Goal: Transaction & Acquisition: Purchase product/service

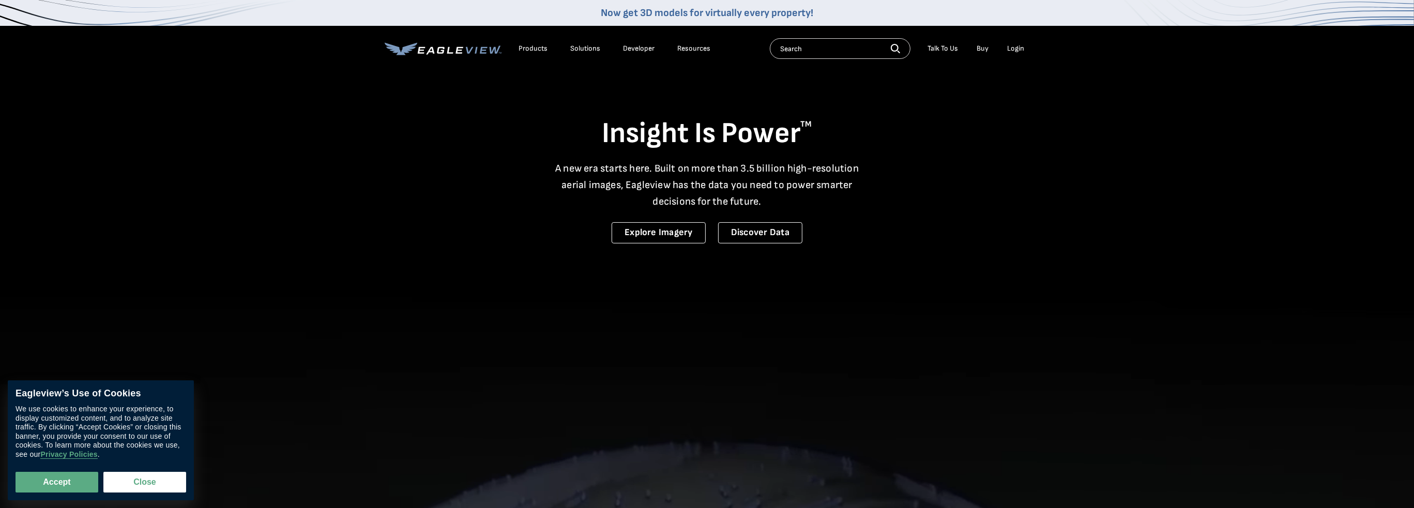
click at [1017, 49] on div "Login" at bounding box center [1016, 48] width 17 height 9
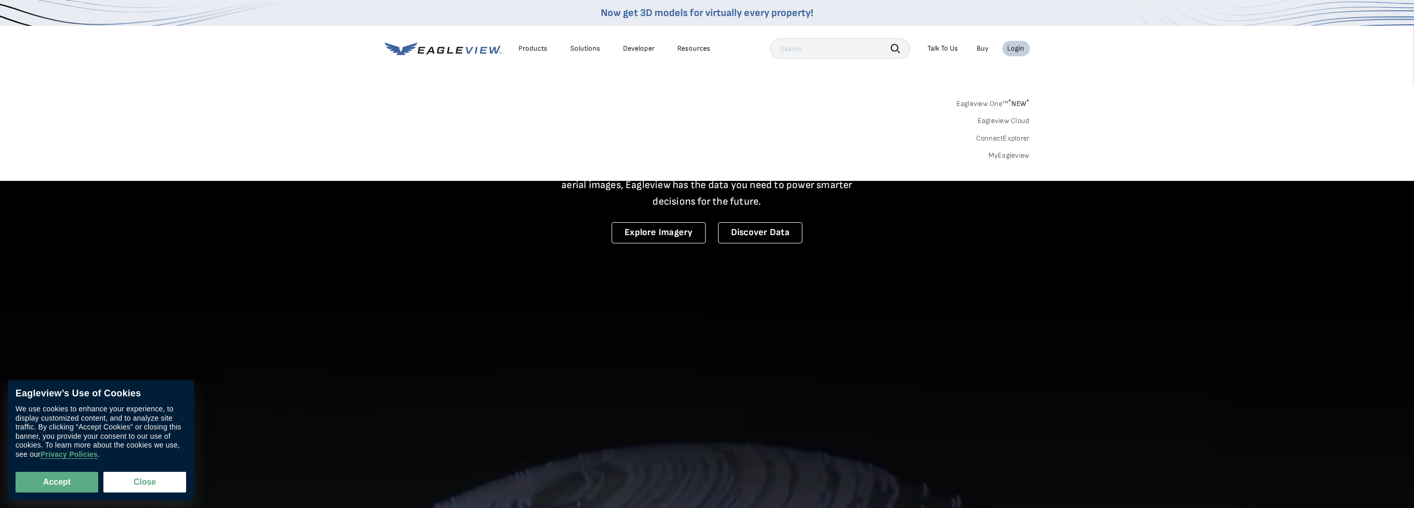
click at [1021, 153] on link "MyEagleview" at bounding box center [1009, 155] width 41 height 9
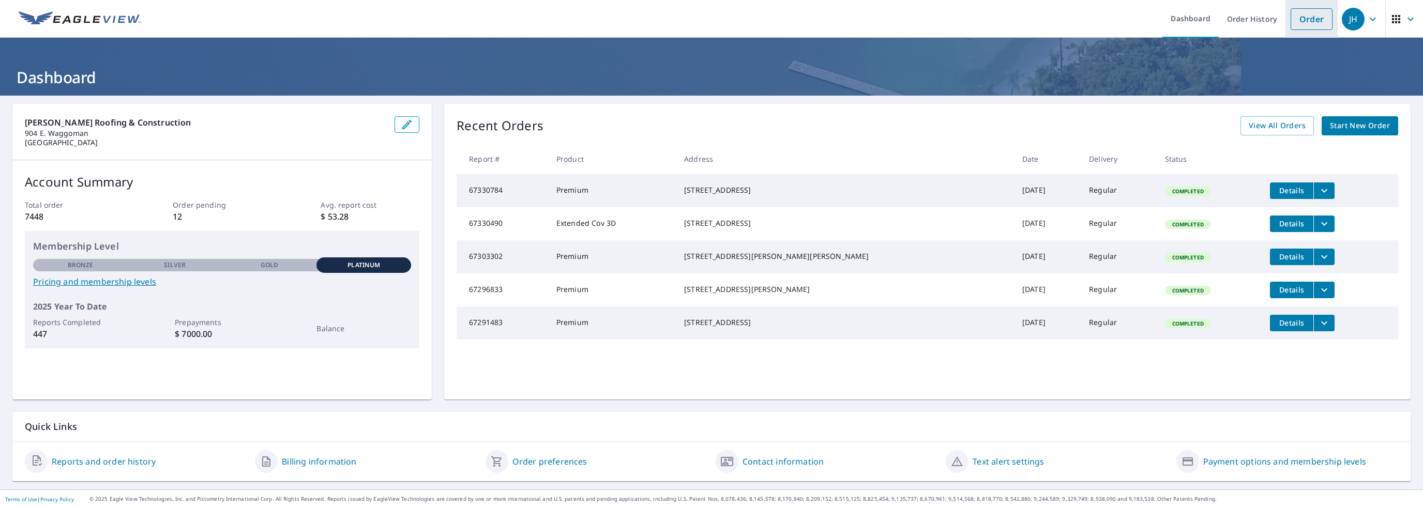
click at [1291, 20] on link "Order" at bounding box center [1312, 19] width 42 height 22
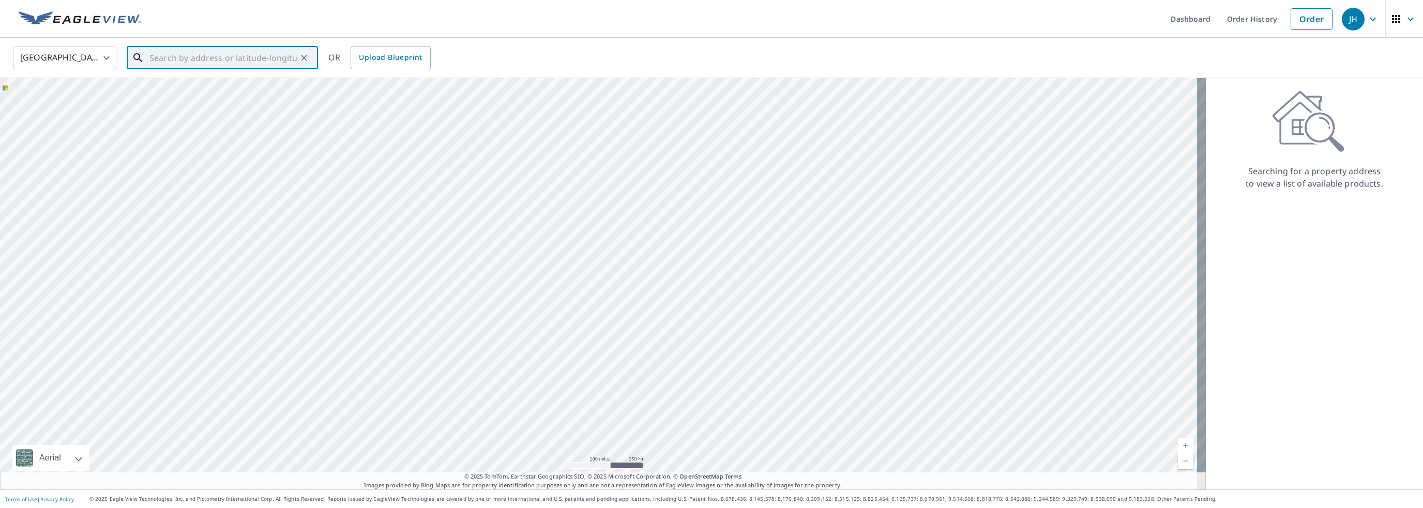
click at [149, 60] on input "text" at bounding box center [222, 57] width 147 height 29
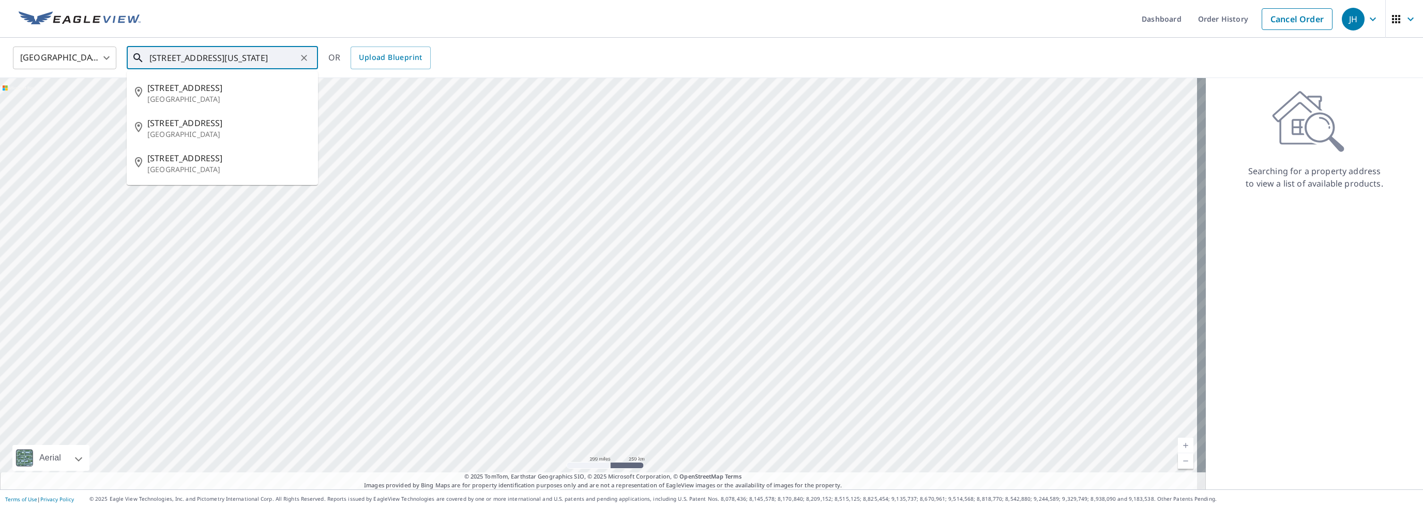
scroll to position [0, 27]
click at [202, 93] on span "[STREET_ADDRESS]" at bounding box center [228, 88] width 162 height 12
type input "[STREET_ADDRESS]"
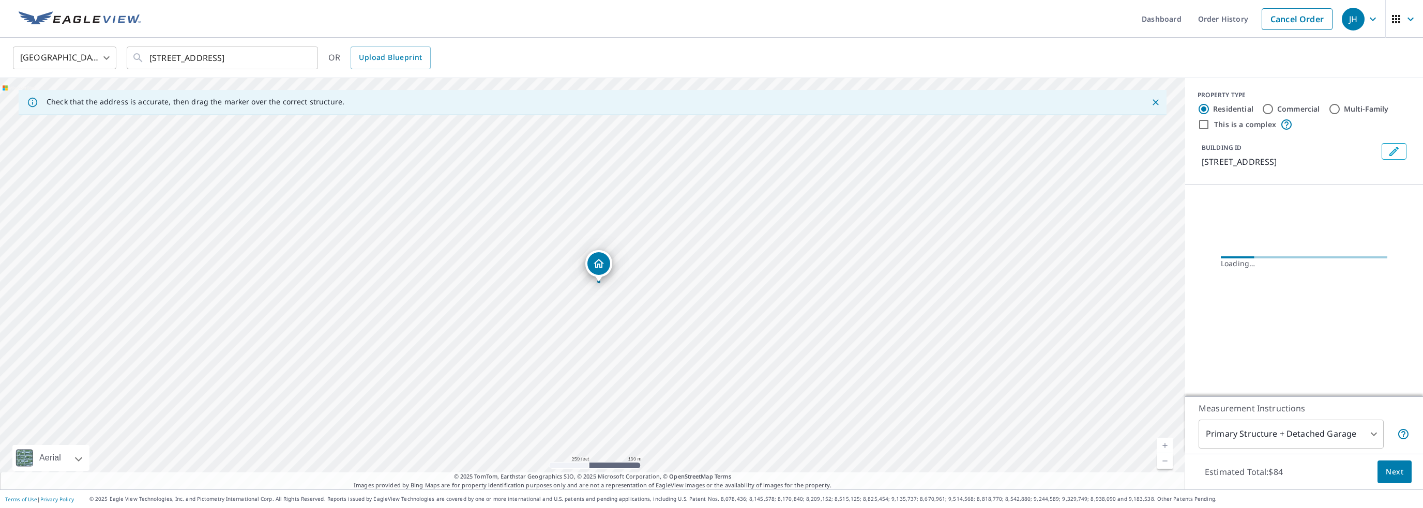
scroll to position [0, 0]
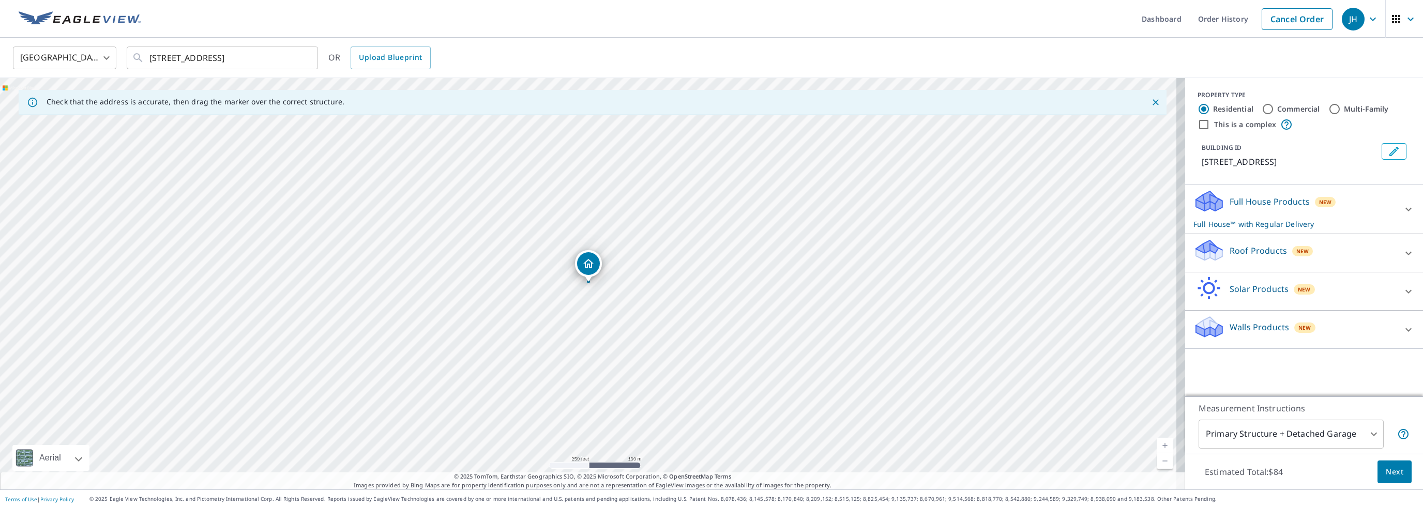
click at [1232, 247] on p "Roof Products" at bounding box center [1258, 251] width 57 height 12
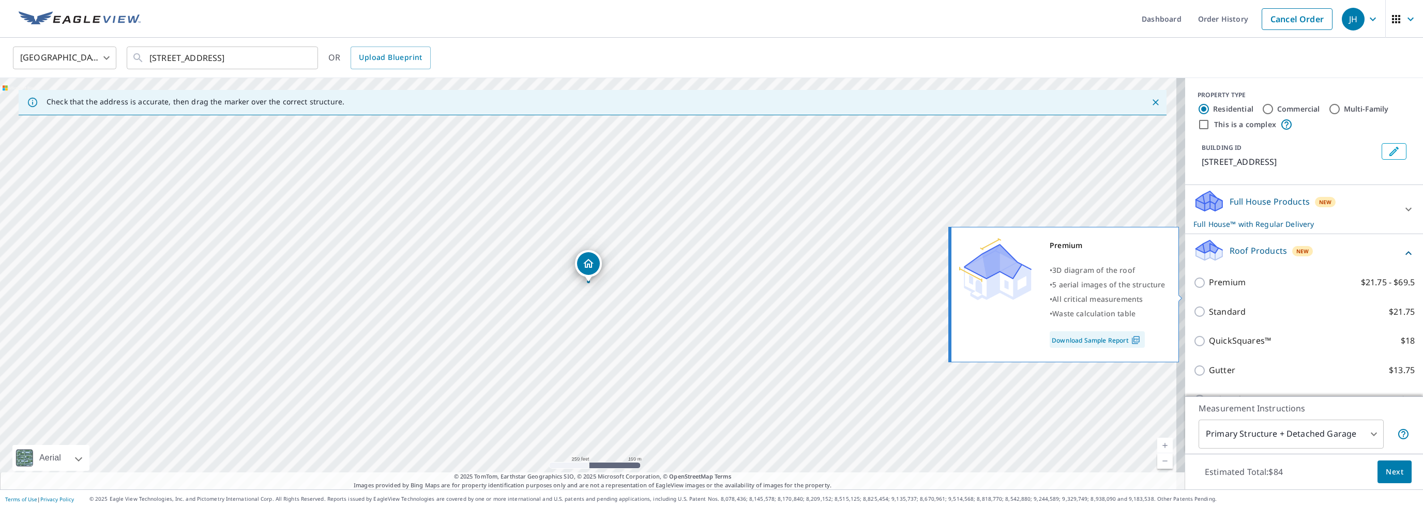
click at [1193, 289] on input "Premium $21.75 - $69.5" at bounding box center [1201, 283] width 16 height 12
checkbox input "true"
checkbox input "false"
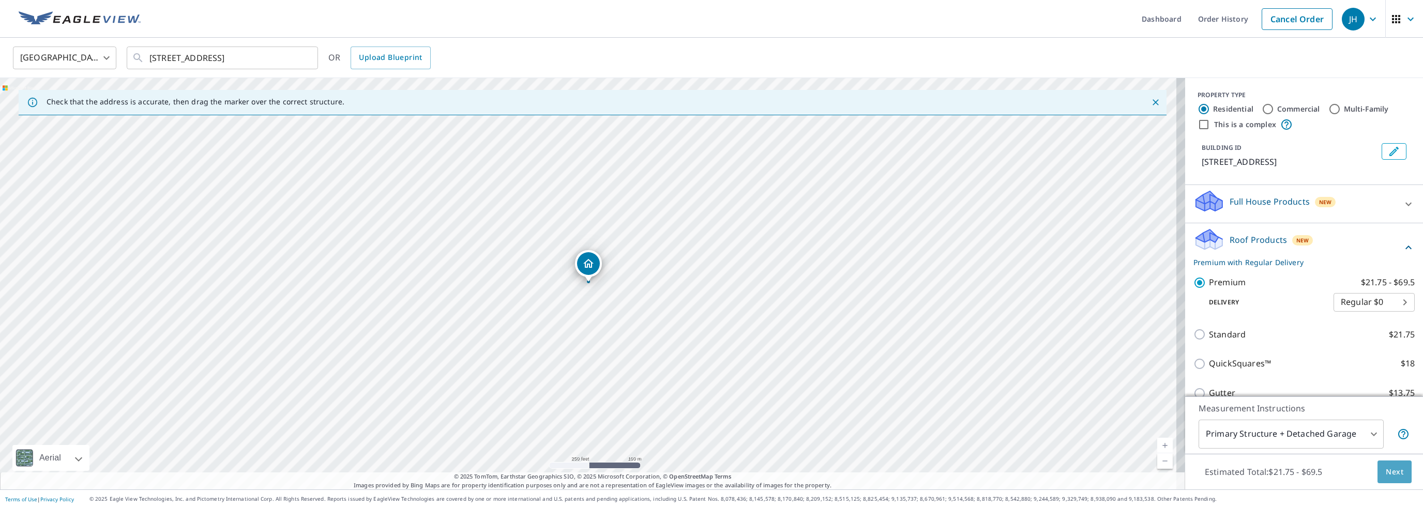
click at [1386, 473] on span "Next" at bounding box center [1395, 472] width 18 height 13
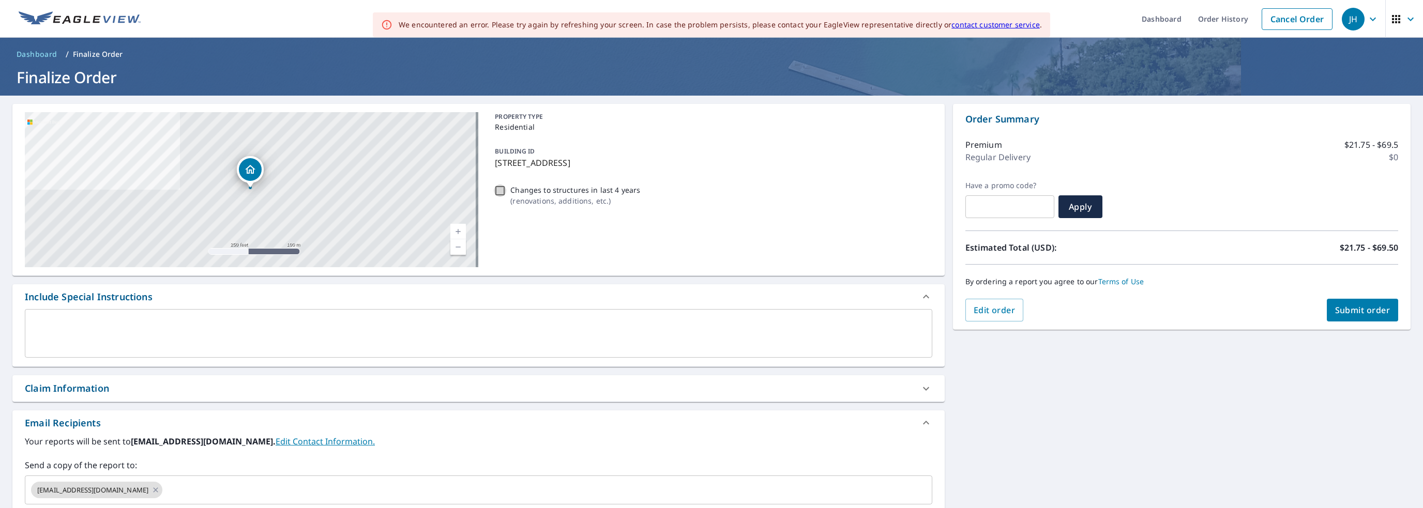
click at [501, 191] on input "Changes to structures in last 4 years ( renovations, additions, etc. )" at bounding box center [500, 191] width 12 height 12
checkbox input "true"
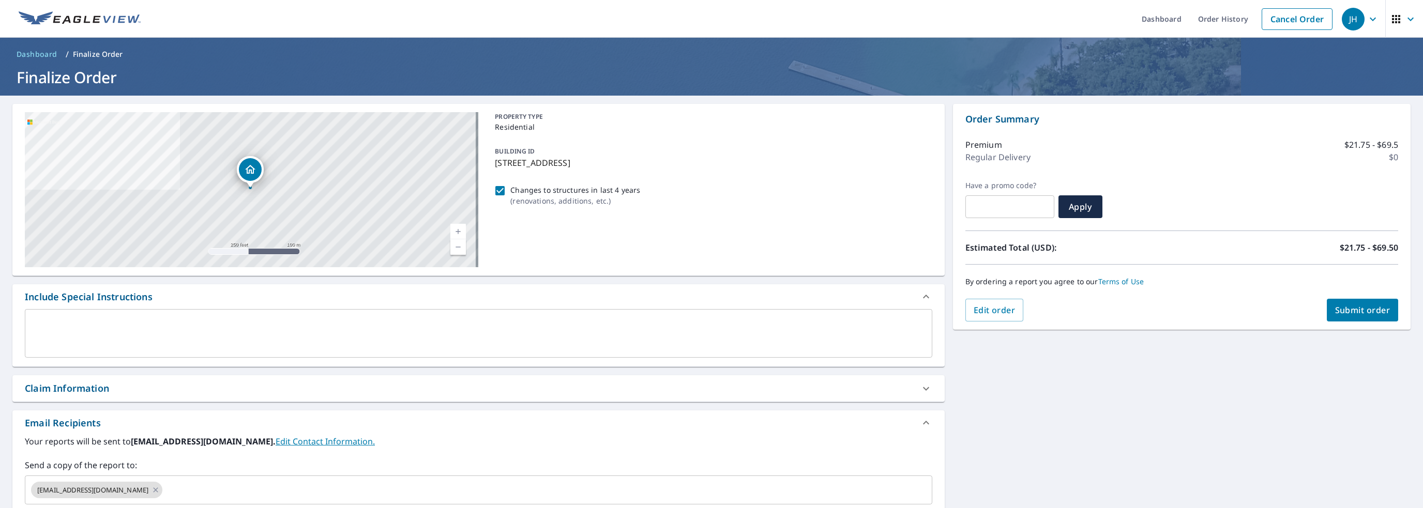
click at [88, 305] on div "Include Special Instructions" at bounding box center [478, 296] width 932 height 25
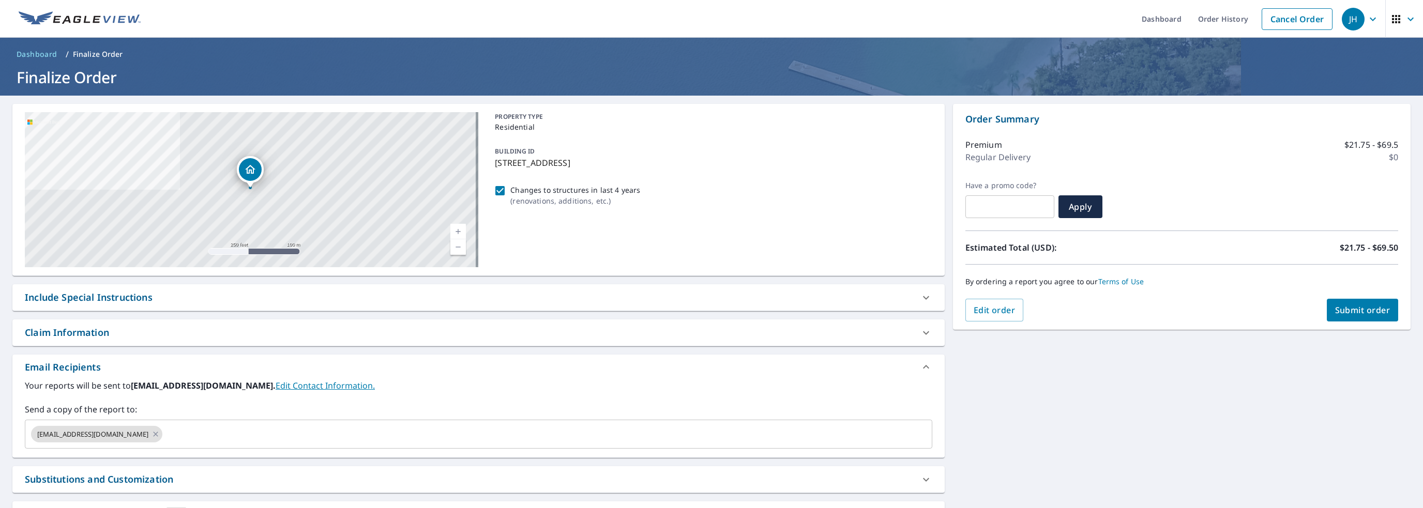
click at [163, 302] on div "Include Special Instructions" at bounding box center [469, 298] width 889 height 14
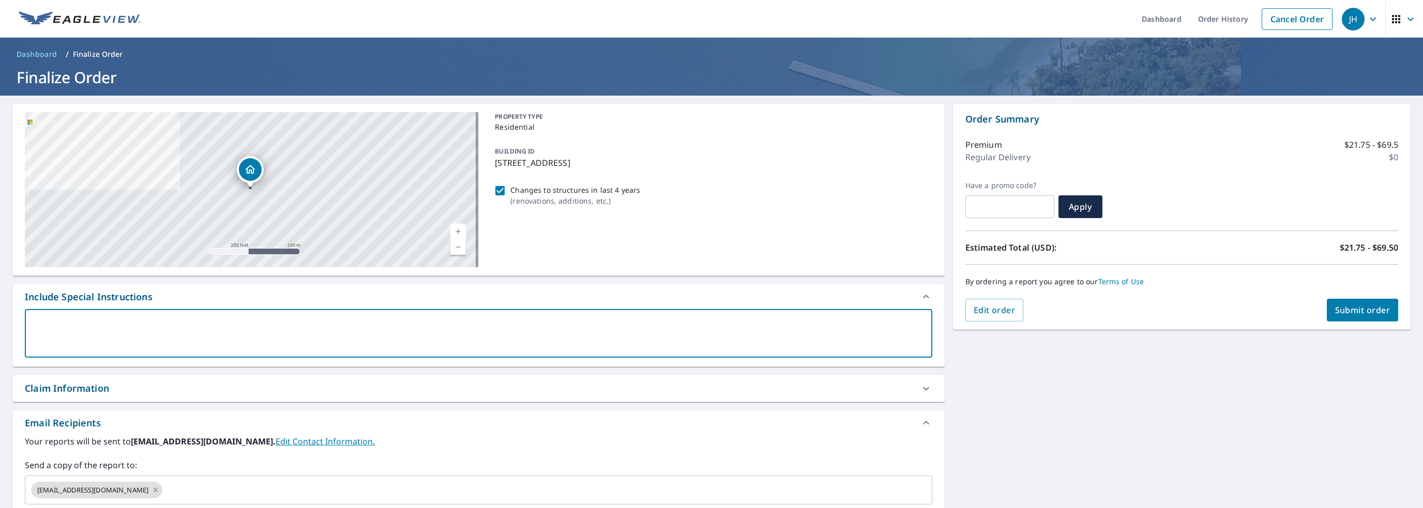
click at [118, 341] on textarea at bounding box center [478, 333] width 893 height 29
type textarea "I"
type textarea "x"
checkbox input "true"
type textarea "In"
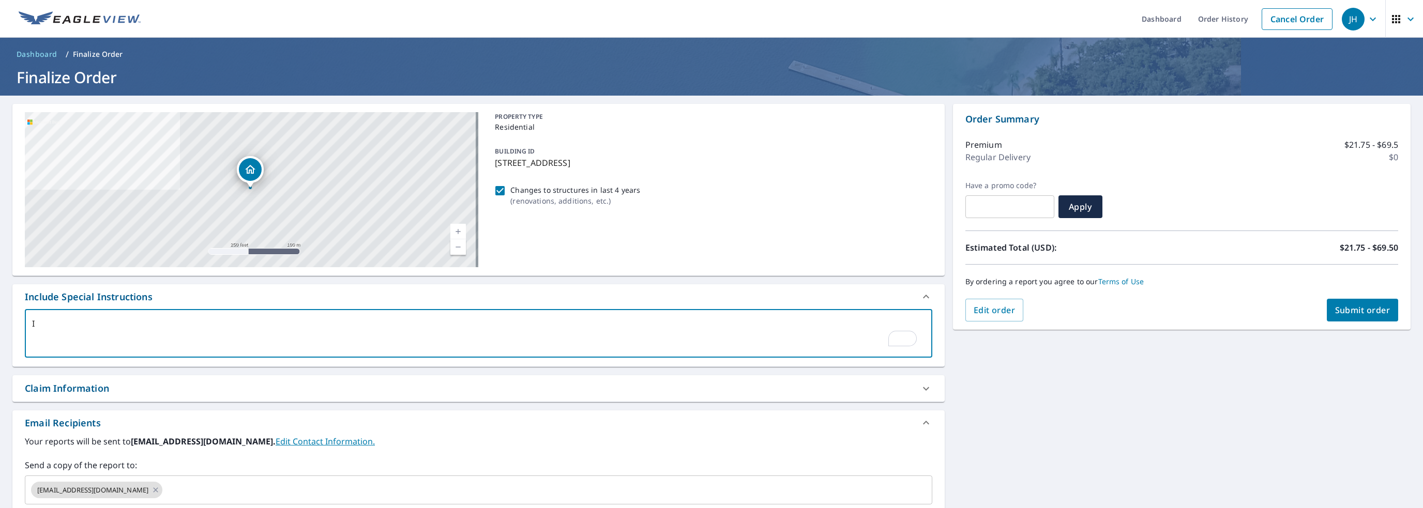
type textarea "x"
checkbox input "true"
type textarea "Inc"
type textarea "x"
checkbox input "true"
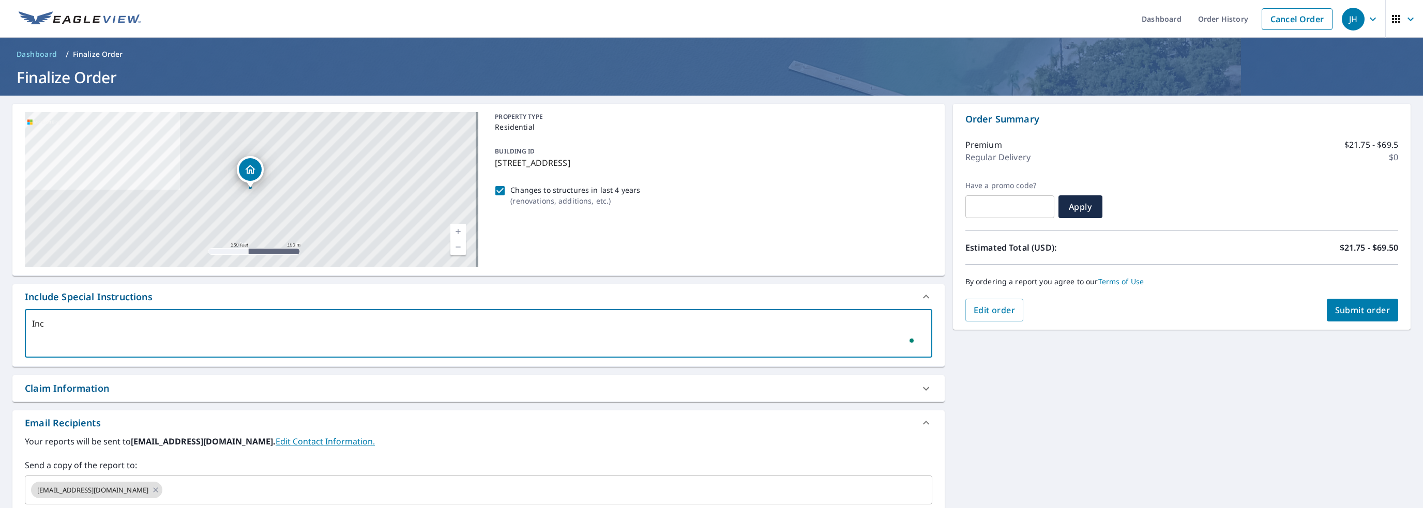
type textarea "Incl"
type textarea "x"
checkbox input "true"
type textarea "Inclu"
type textarea "x"
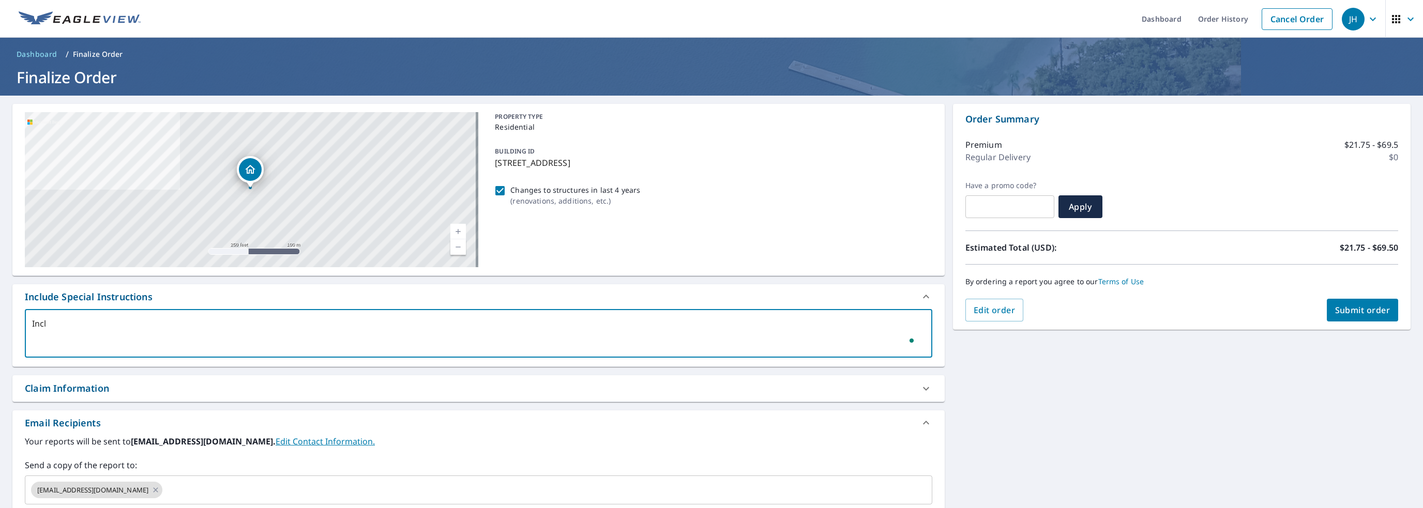
checkbox input "true"
type textarea "Includ"
type textarea "x"
checkbox input "true"
type textarea "Include"
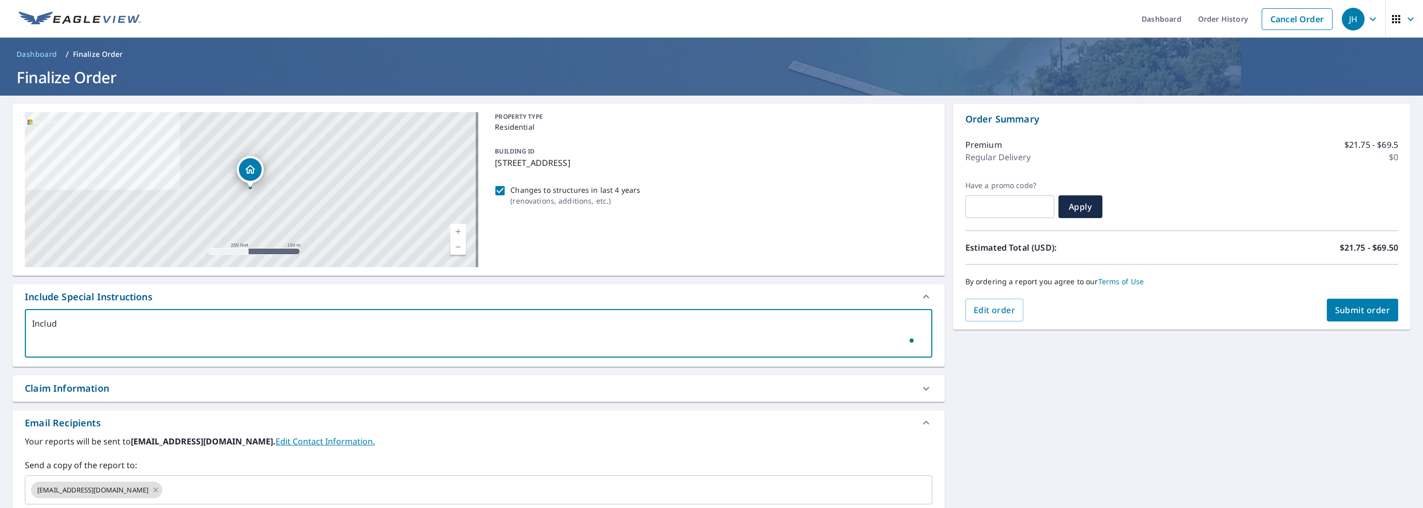
type textarea "x"
checkbox input "true"
type textarea "Include"
type textarea "x"
checkbox input "true"
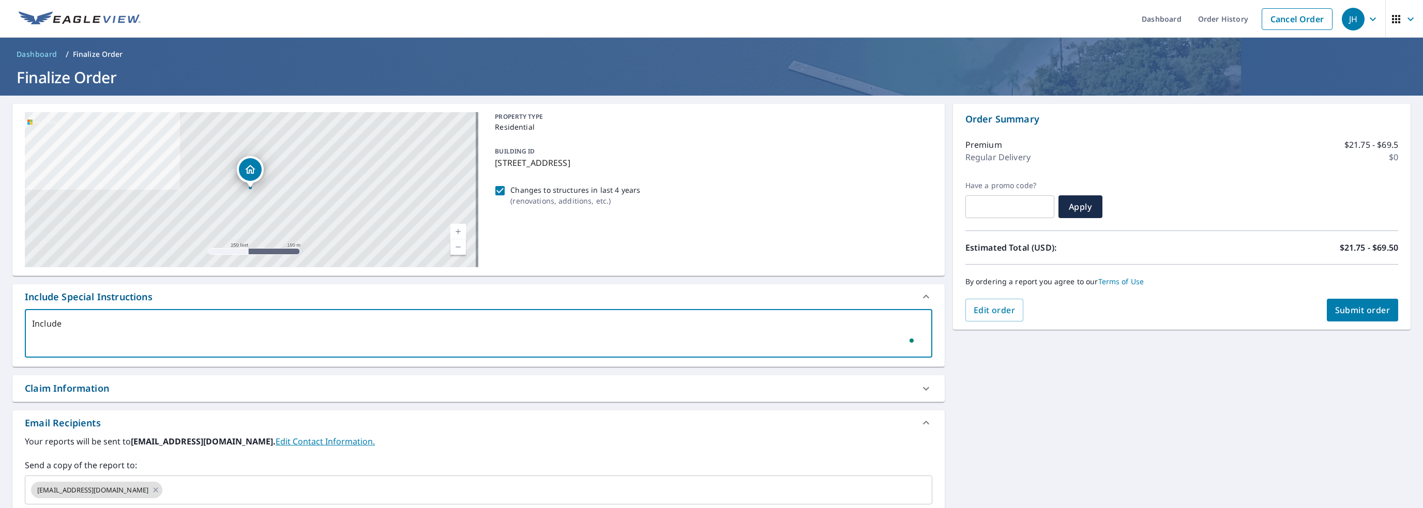
type textarea "Include a"
type textarea "x"
checkbox input "true"
type textarea "Include al"
type textarea "x"
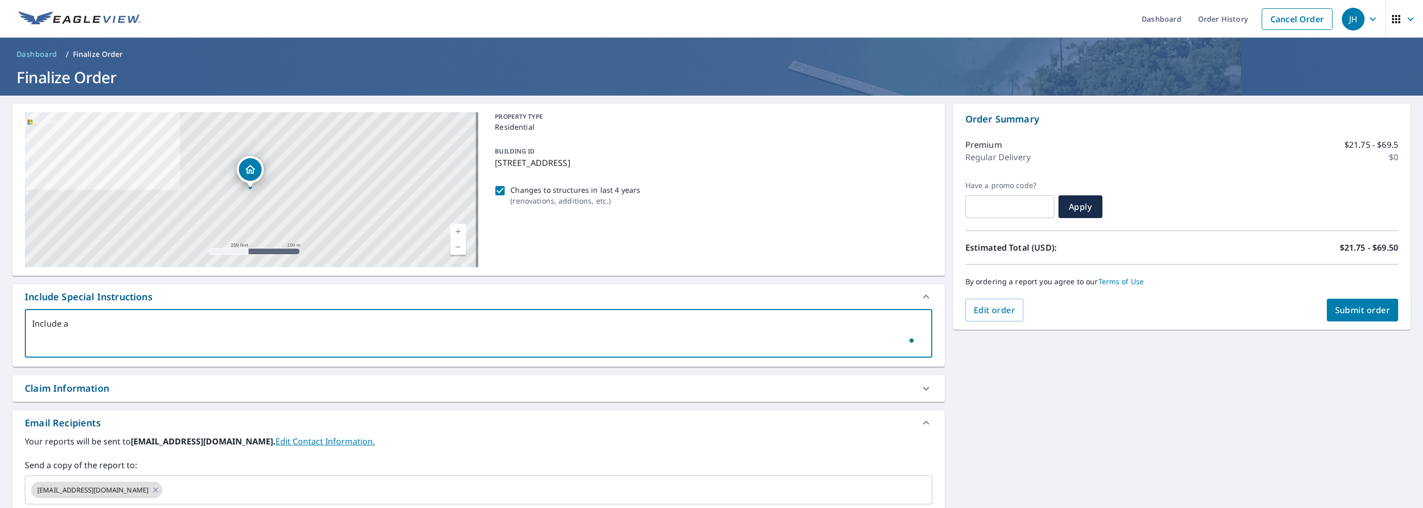
checkbox input "true"
type textarea "Include all"
type textarea "x"
checkbox input "true"
type textarea "Include all"
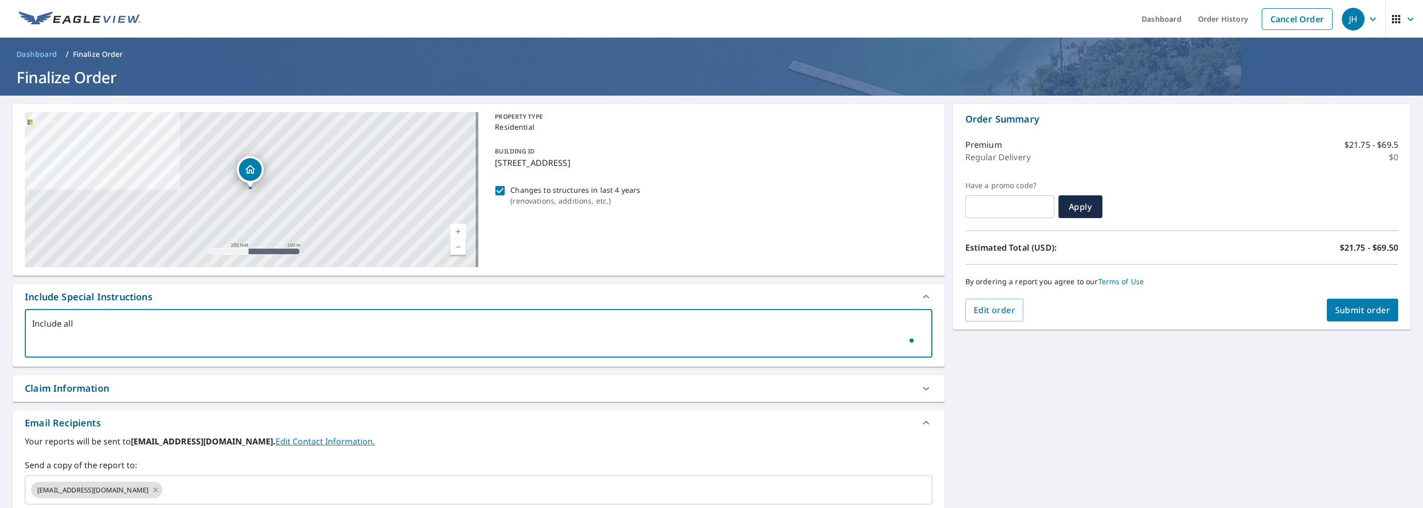
type textarea "x"
checkbox input "true"
type textarea "Include all s"
type textarea "x"
checkbox input "true"
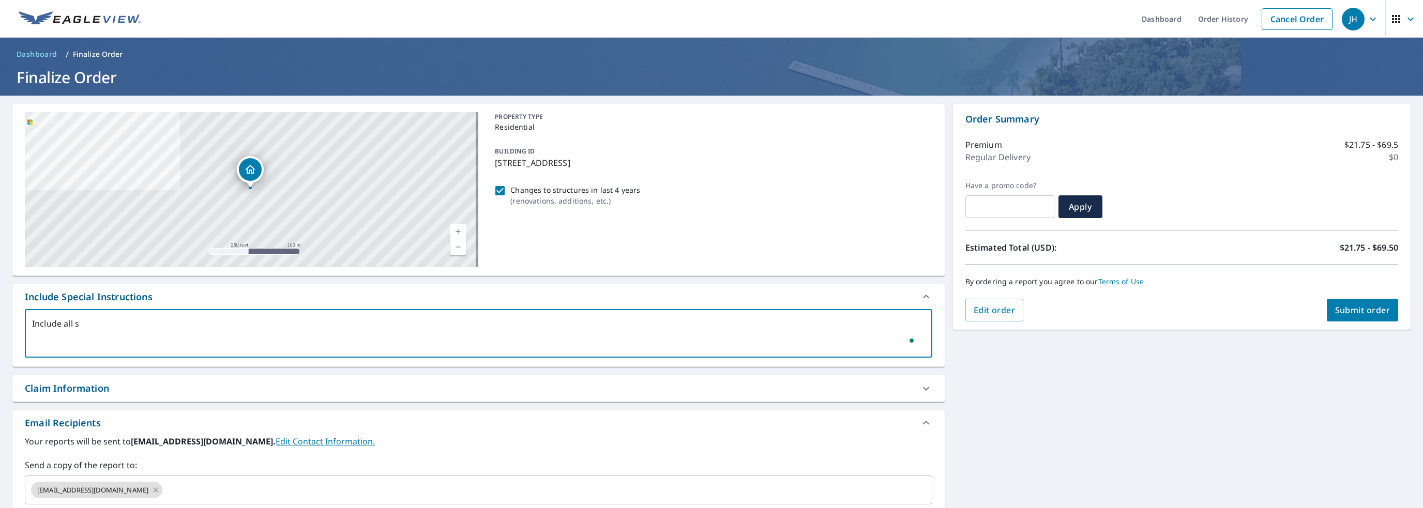
type textarea "Include all st"
type textarea "x"
checkbox input "true"
type textarea "Include all str"
type textarea "x"
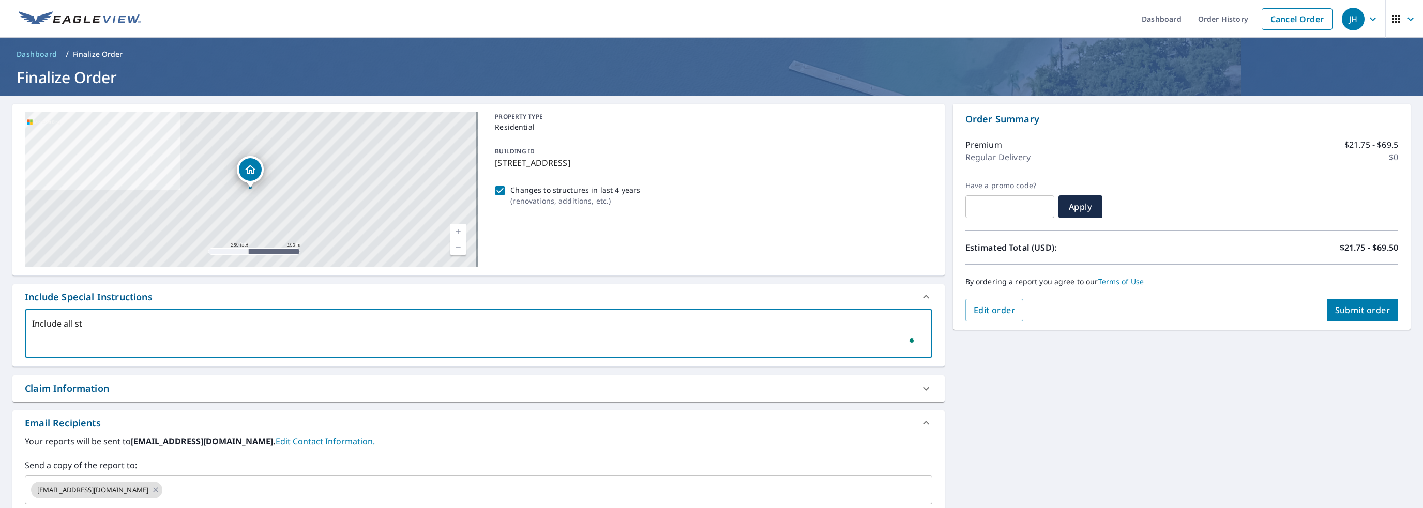
checkbox input "true"
type textarea "Include all stru"
type textarea "x"
checkbox input "true"
type textarea "Include all struc"
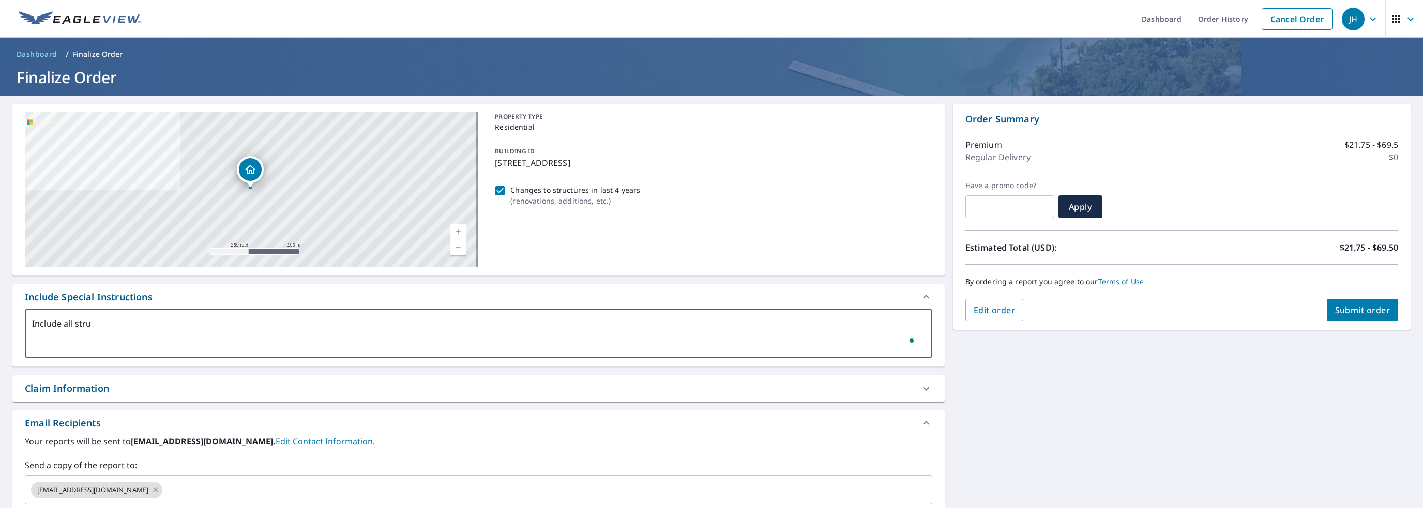
type textarea "x"
checkbox input "true"
type textarea "Include all struct"
type textarea "x"
checkbox input "true"
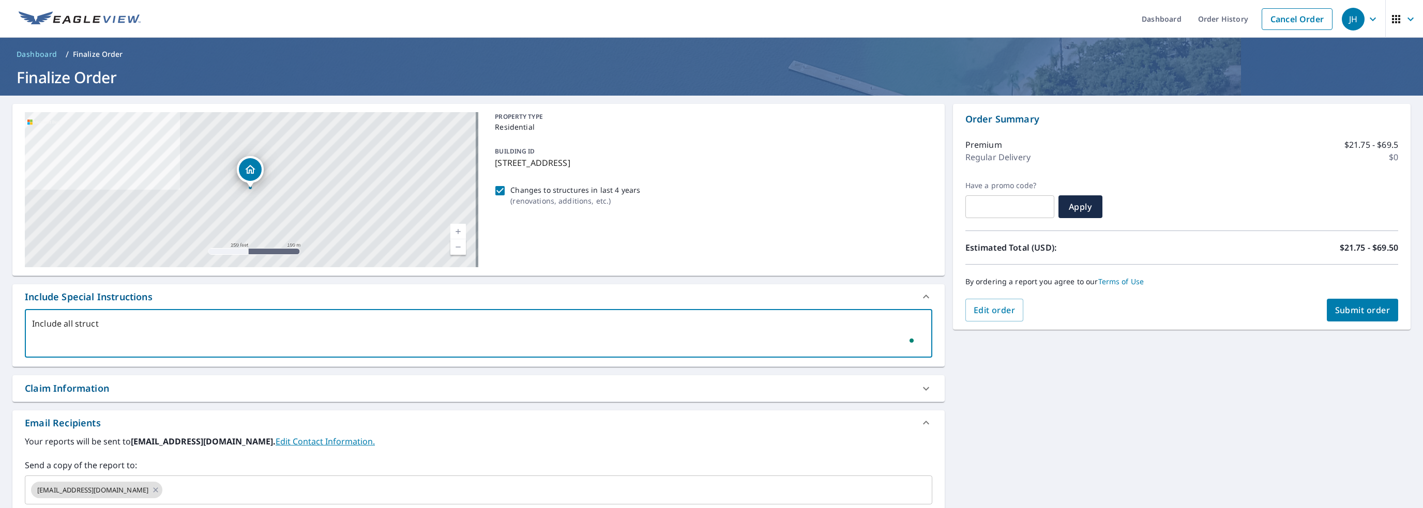
type textarea "Include all structu"
type textarea "x"
checkbox input "true"
type textarea "Include all structur"
type textarea "x"
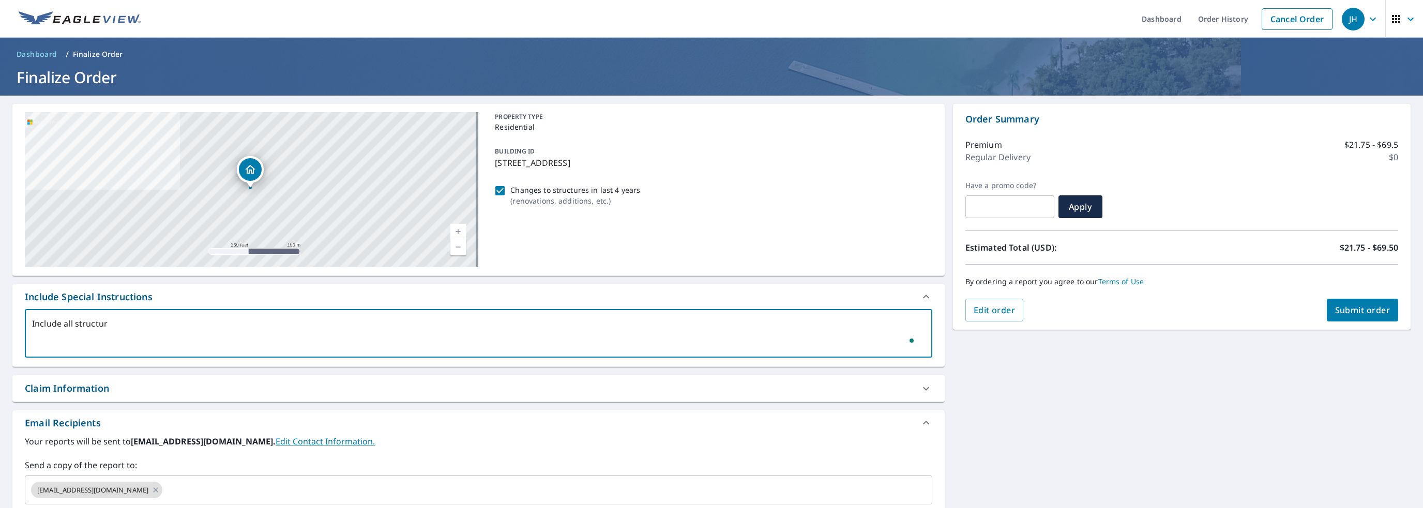
checkbox input "true"
type textarea "Include all structure"
type textarea "x"
checkbox input "true"
type textarea "Include all structures"
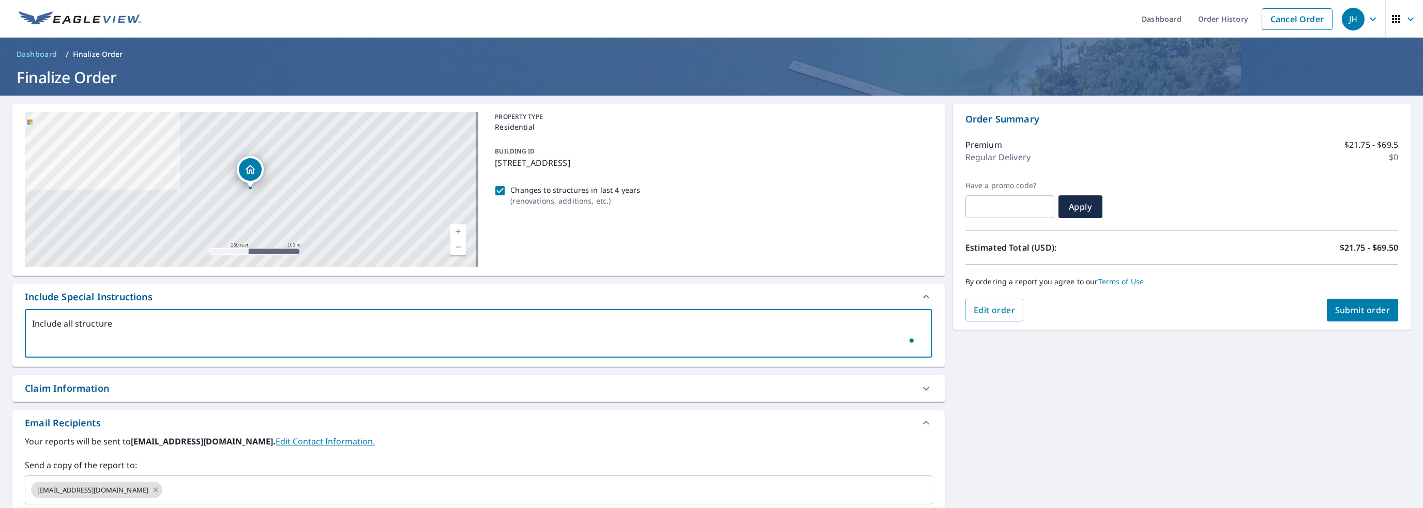
type textarea "x"
checkbox input "true"
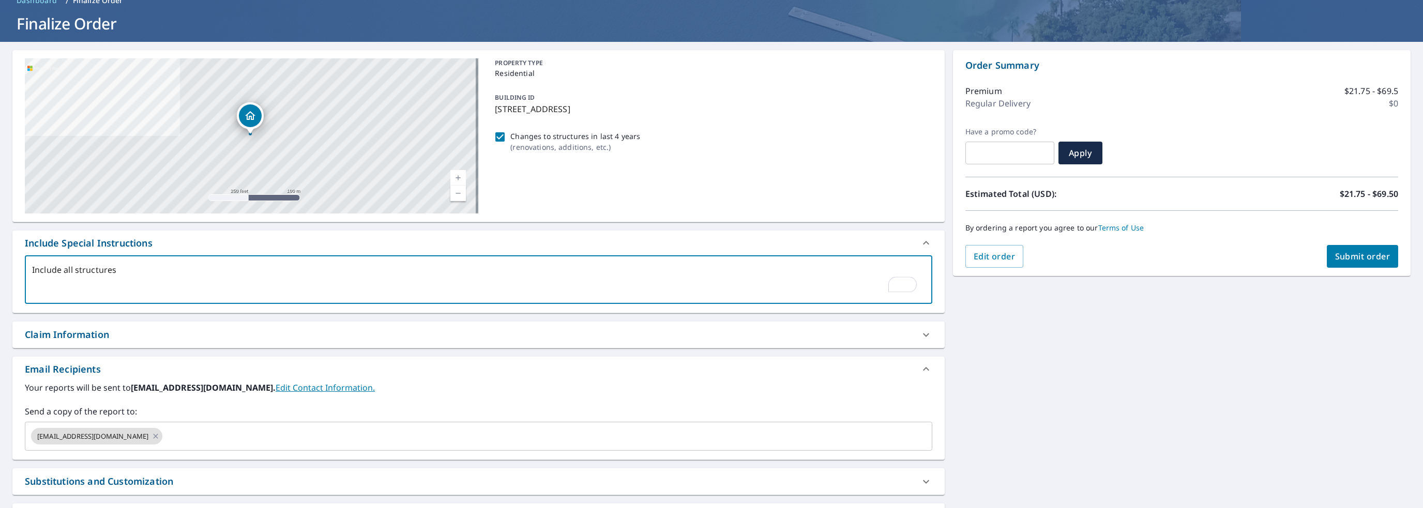
scroll to position [122, 0]
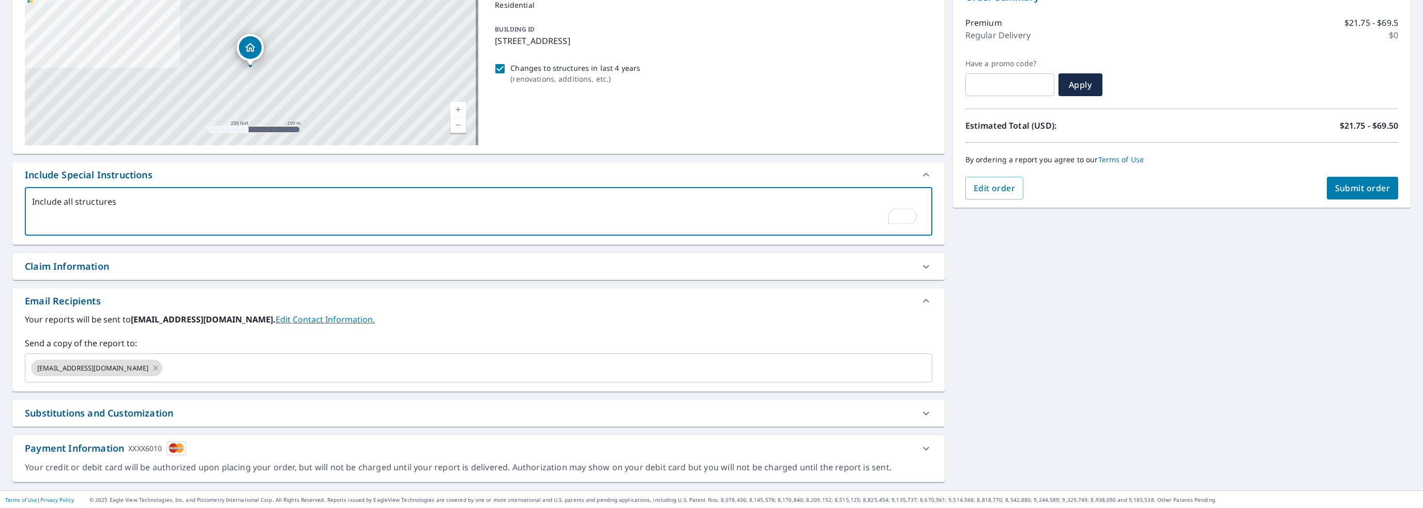
type textarea "Include all structures"
click at [127, 273] on div "Claim Information" at bounding box center [469, 267] width 889 height 14
type textarea "x"
checkbox input "true"
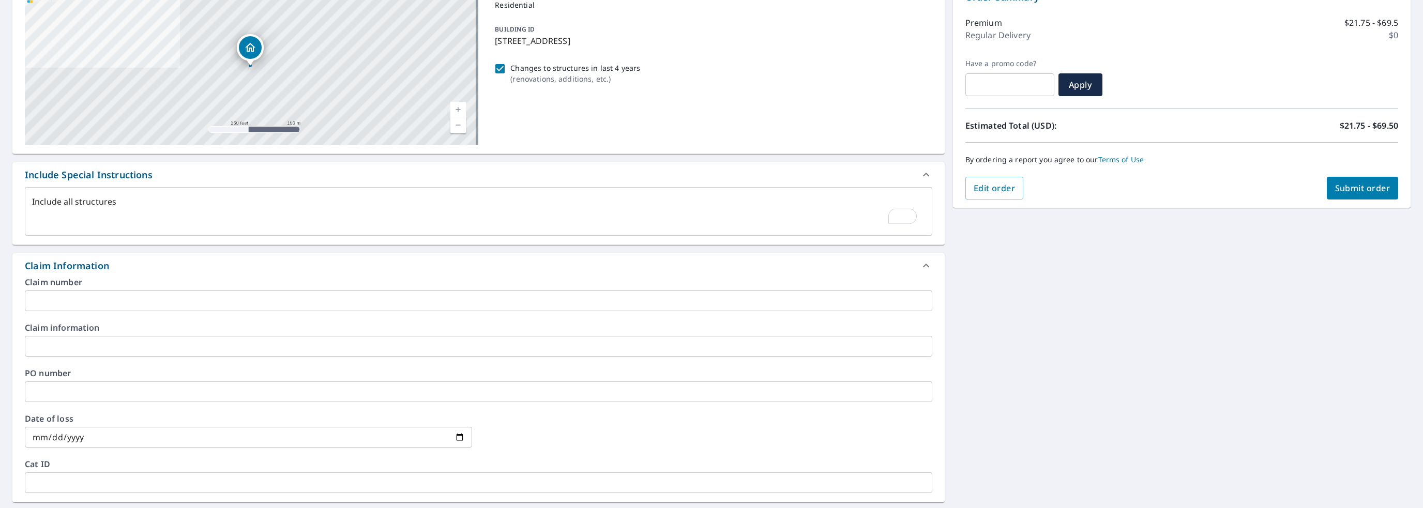
click at [131, 304] on input "text" at bounding box center [478, 301] width 907 height 21
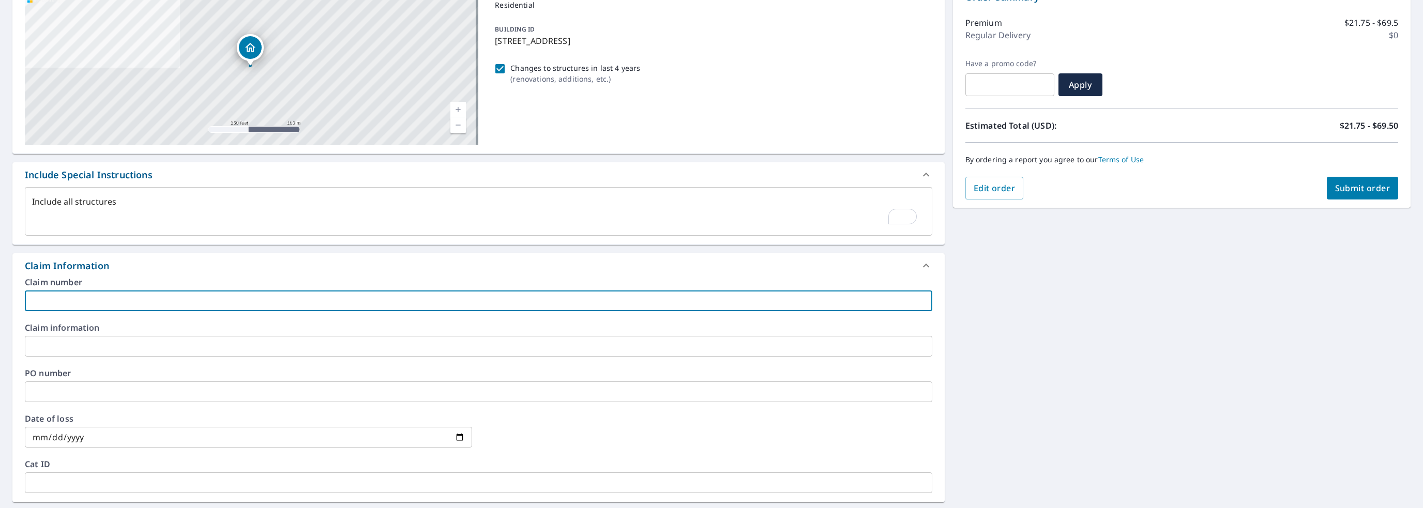
type input "rux01 jah"
type textarea "x"
checkbox input "true"
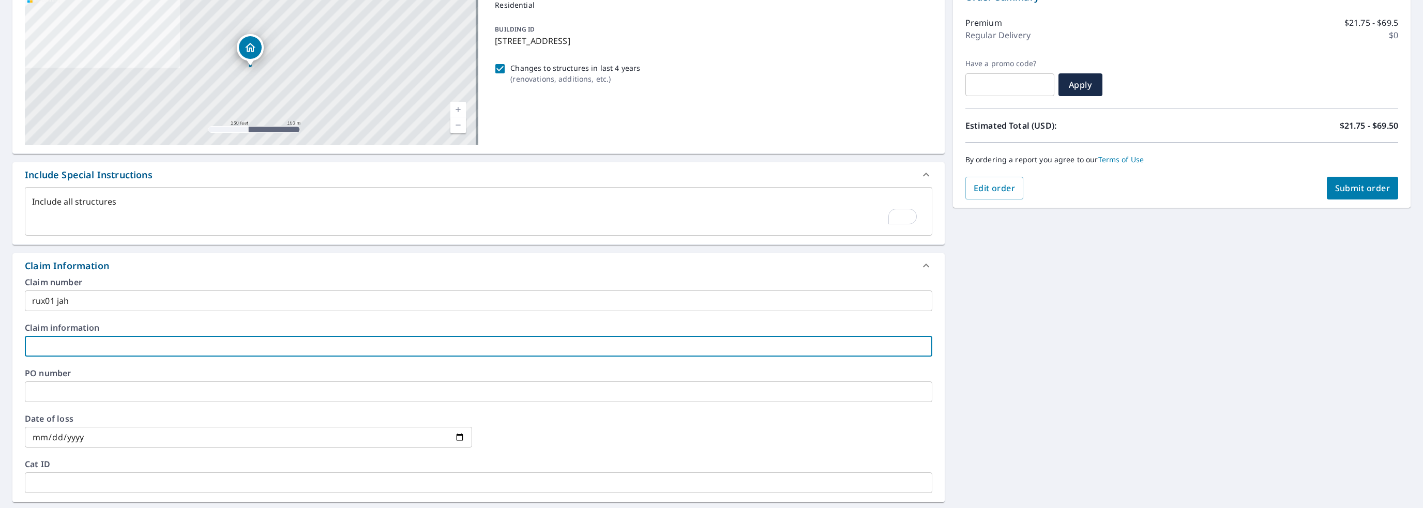
click at [83, 349] on input "text" at bounding box center [478, 346] width 907 height 21
type textarea "x"
type input "2"
checkbox input "true"
type textarea "x"
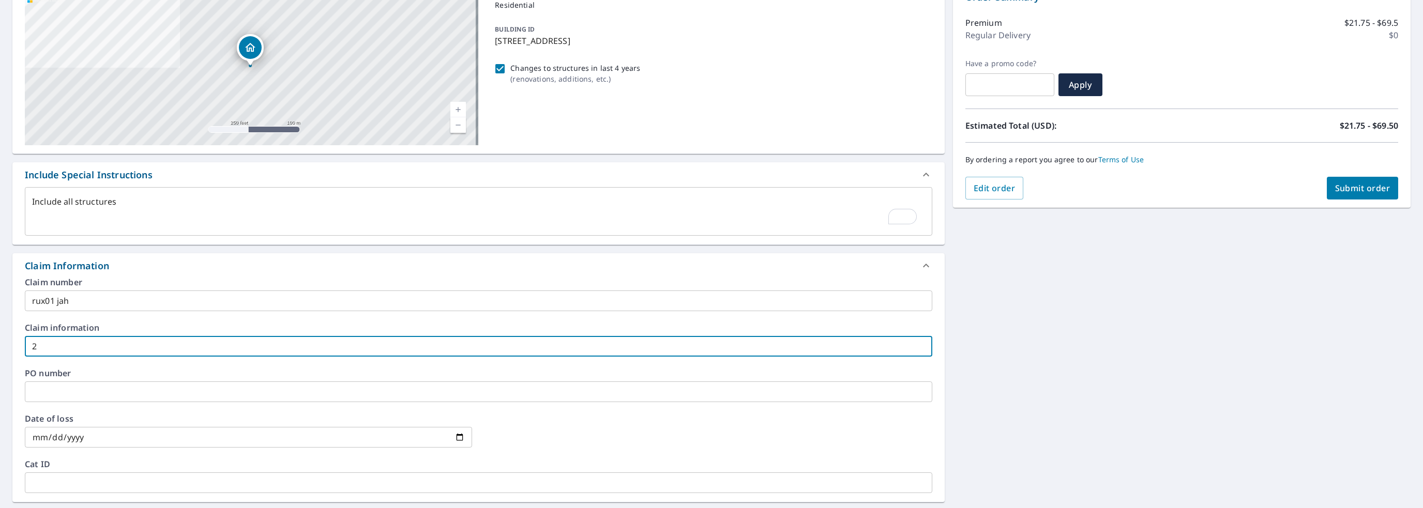
type input "27"
checkbox input "true"
type input "278"
type textarea "x"
checkbox input "true"
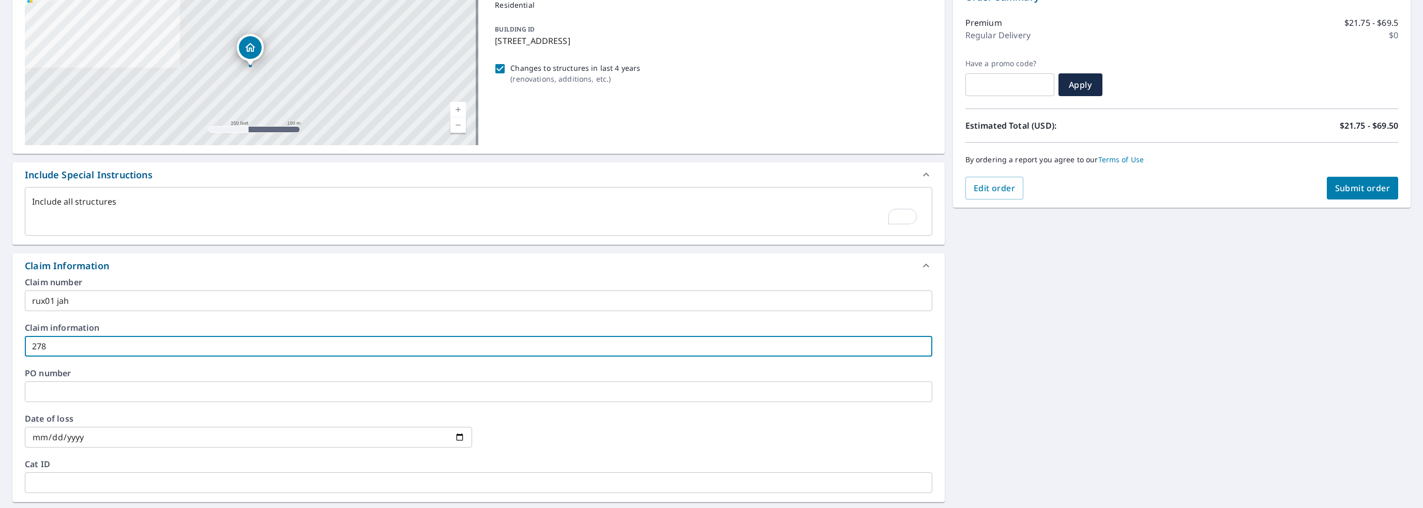
type textarea "x"
type input "2788"
checkbox input "true"
type textarea "x"
type input "27885"
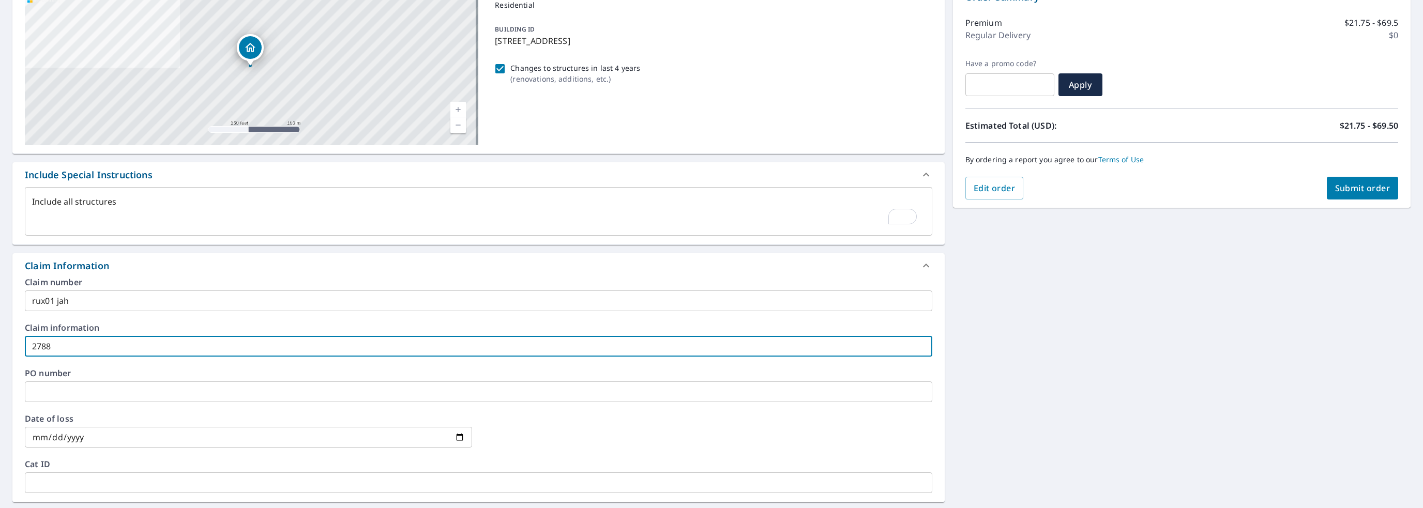
checkbox input "true"
type textarea "x"
type input "278855"
checkbox input "true"
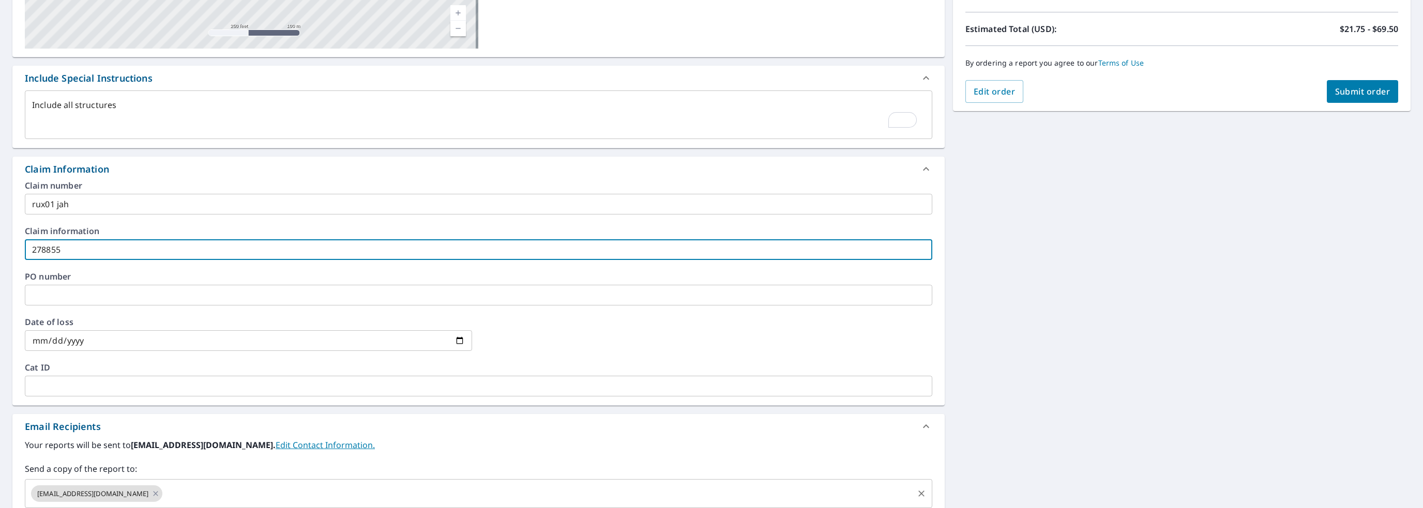
scroll to position [277, 0]
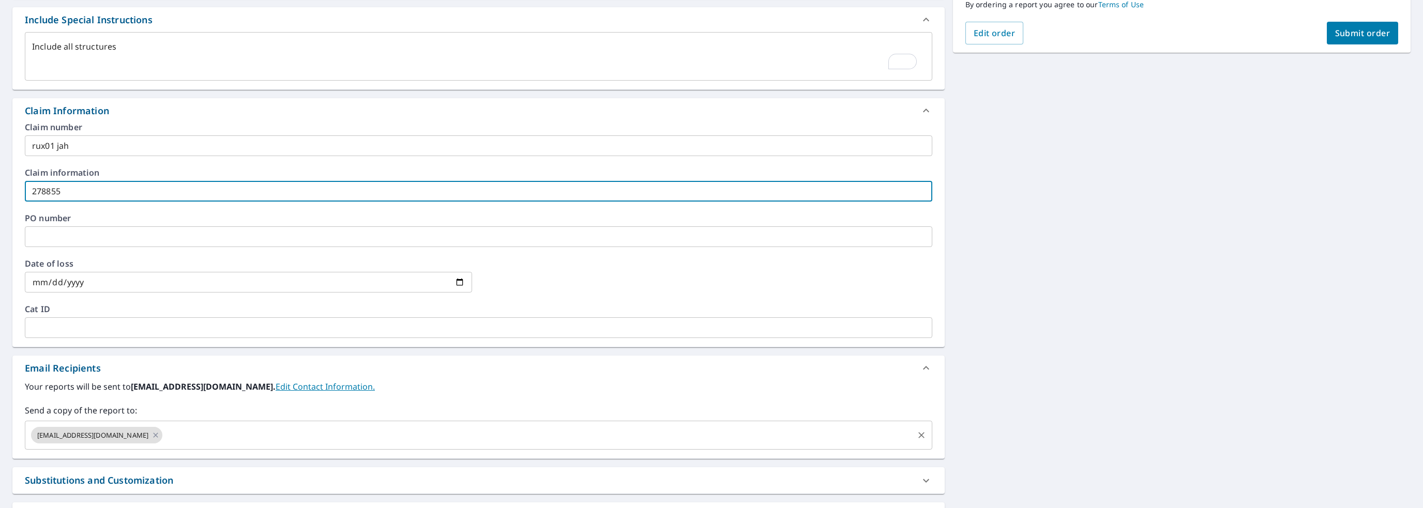
type input "278855"
click at [207, 434] on input "text" at bounding box center [538, 436] width 748 height 20
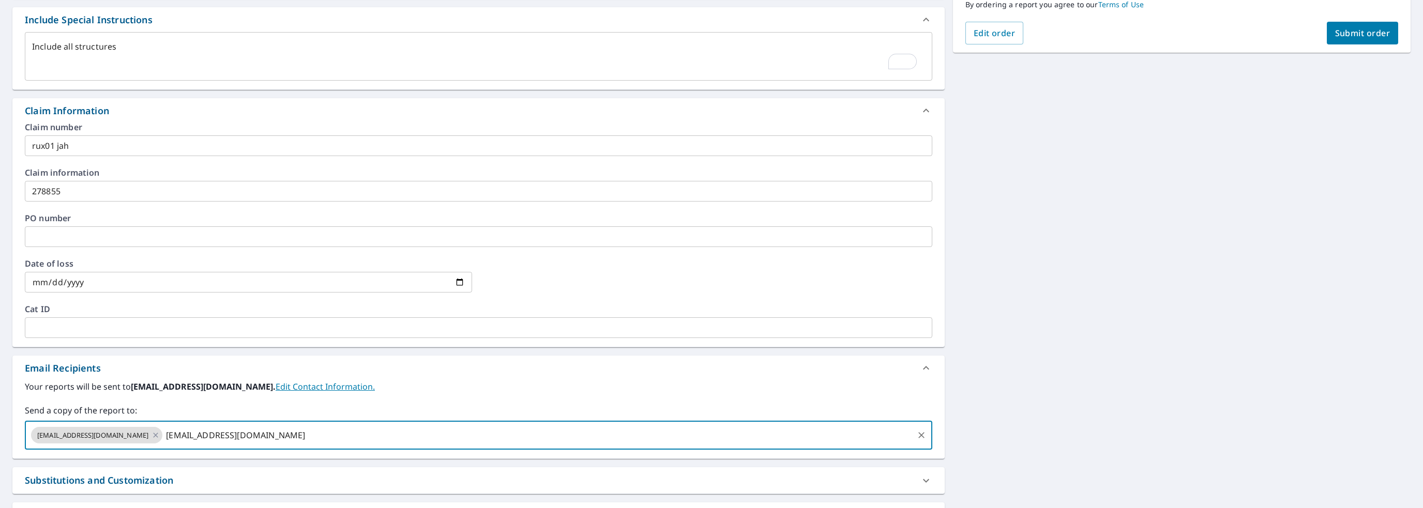
type input "[EMAIL_ADDRESS][DOMAIN_NAME]"
type textarea "x"
checkbox input "true"
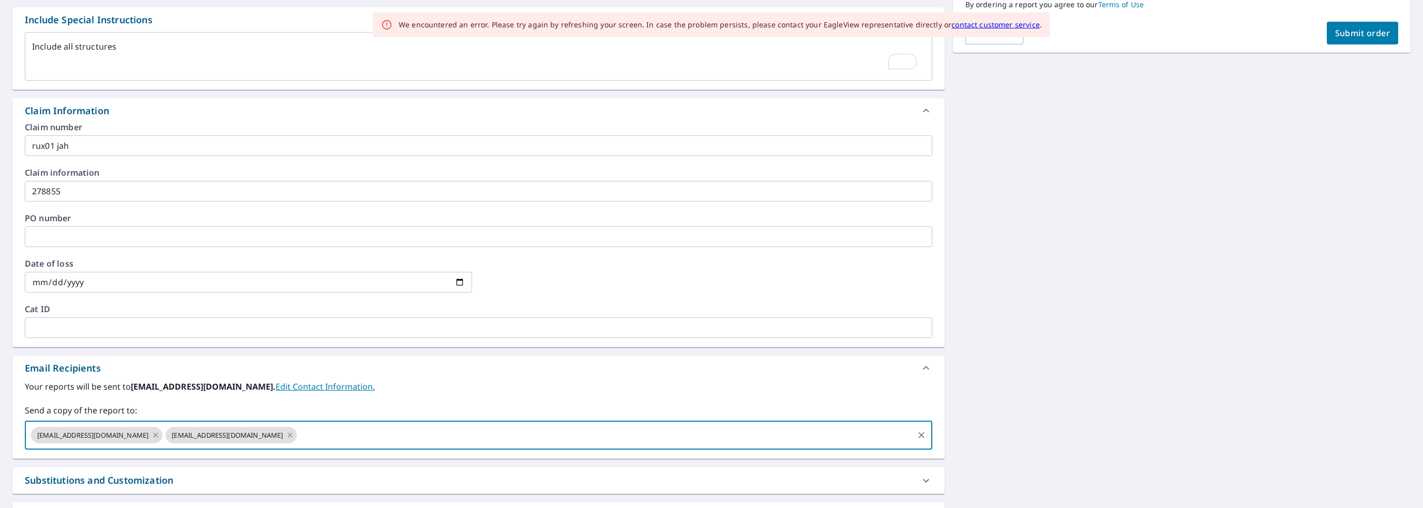
click at [1335, 36] on span "Submit order" at bounding box center [1362, 32] width 55 height 11
type textarea "x"
checkbox input "true"
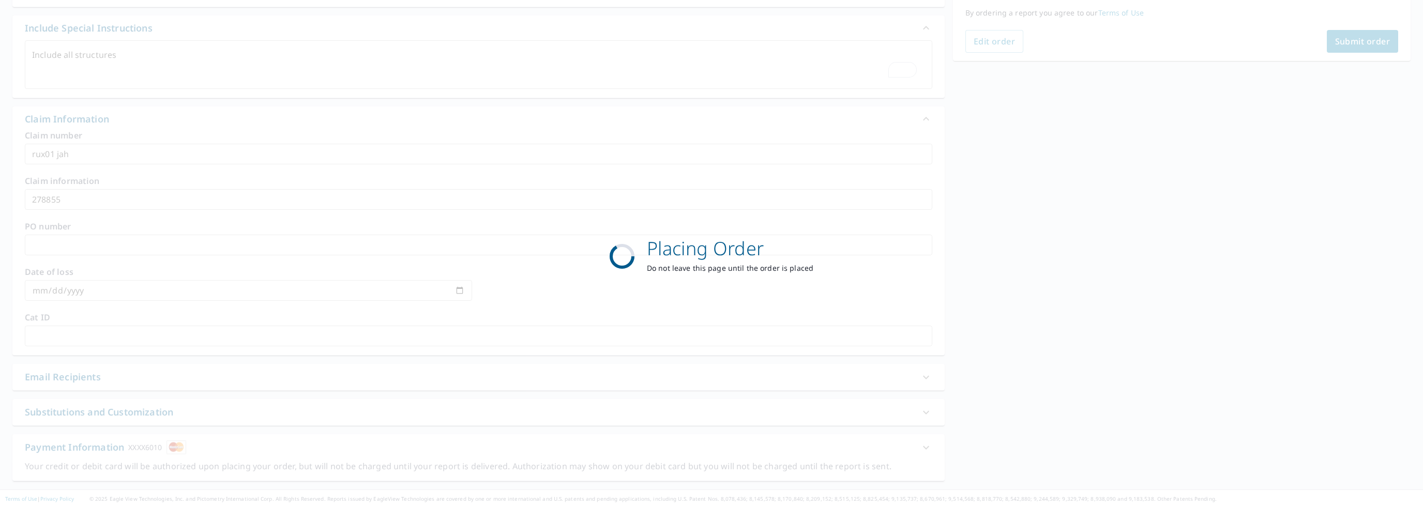
scroll to position [268, 0]
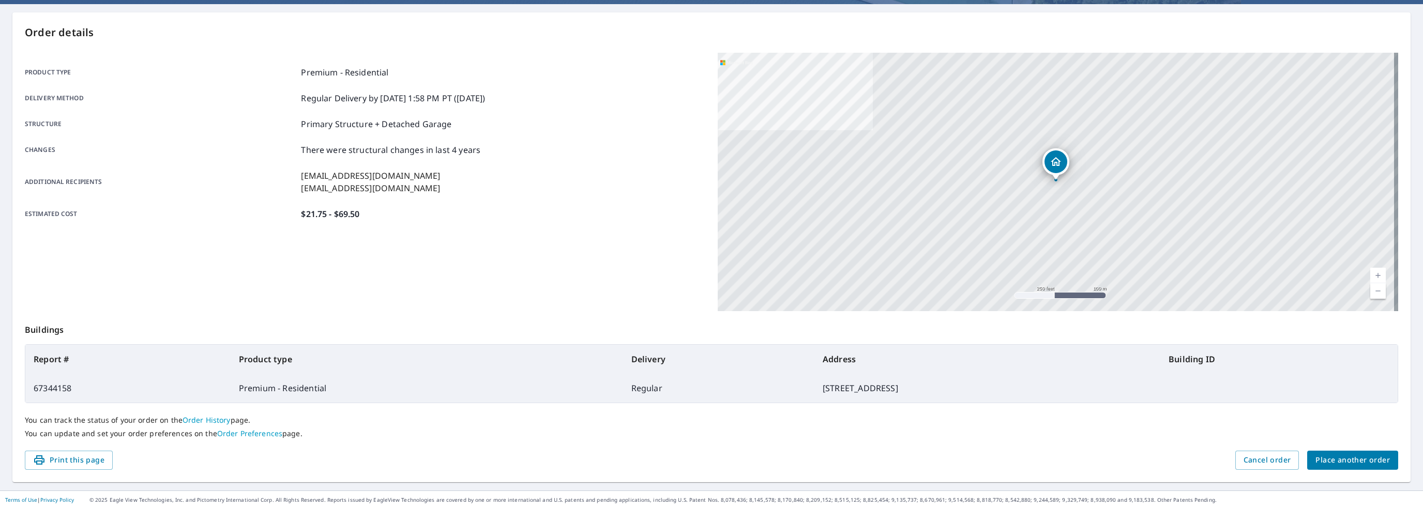
scroll to position [40, 0]
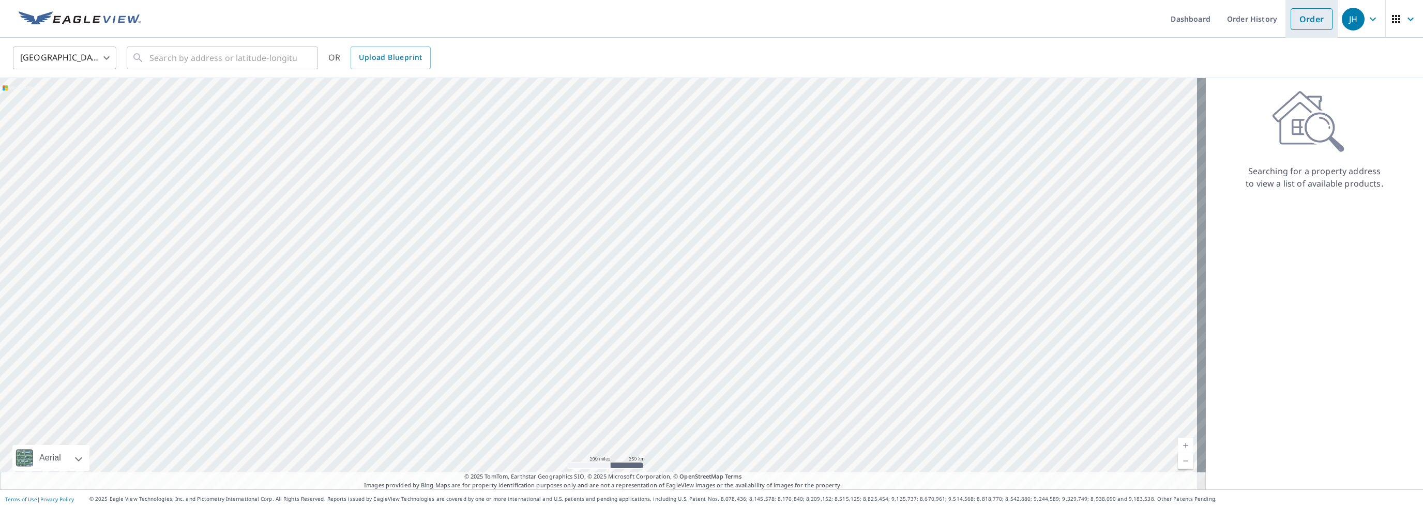
click at [1309, 16] on link "Order" at bounding box center [1312, 19] width 42 height 22
click at [148, 55] on div "​" at bounding box center [222, 58] width 191 height 23
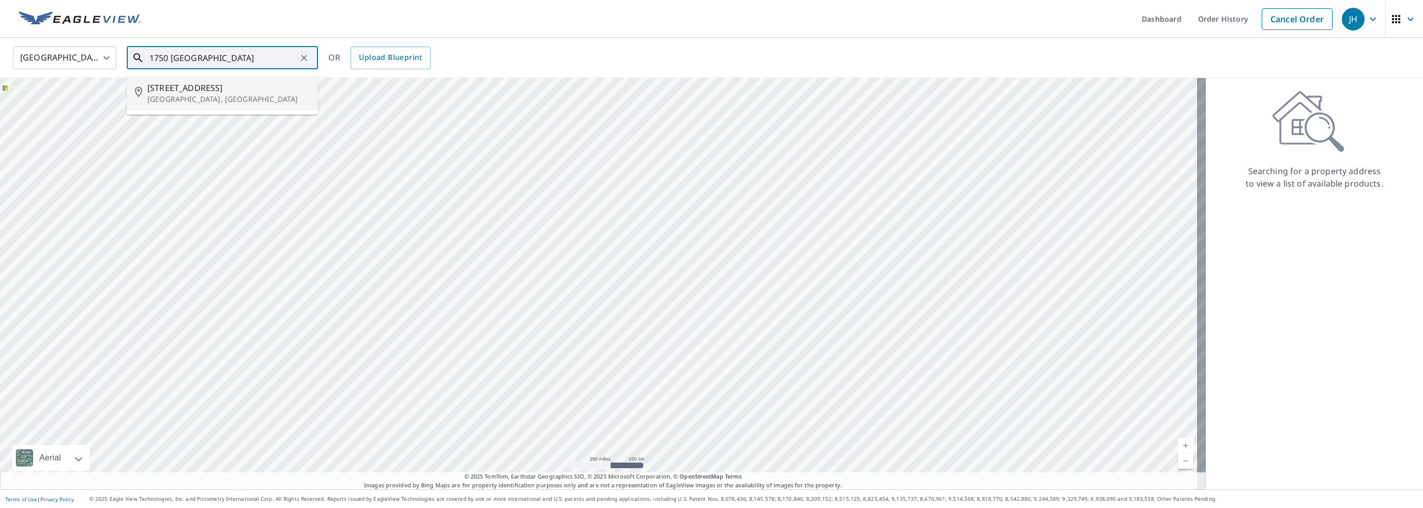
click at [171, 88] on span "[STREET_ADDRESS]" at bounding box center [228, 88] width 162 height 12
type input "[STREET_ADDRESS][PERSON_NAME]"
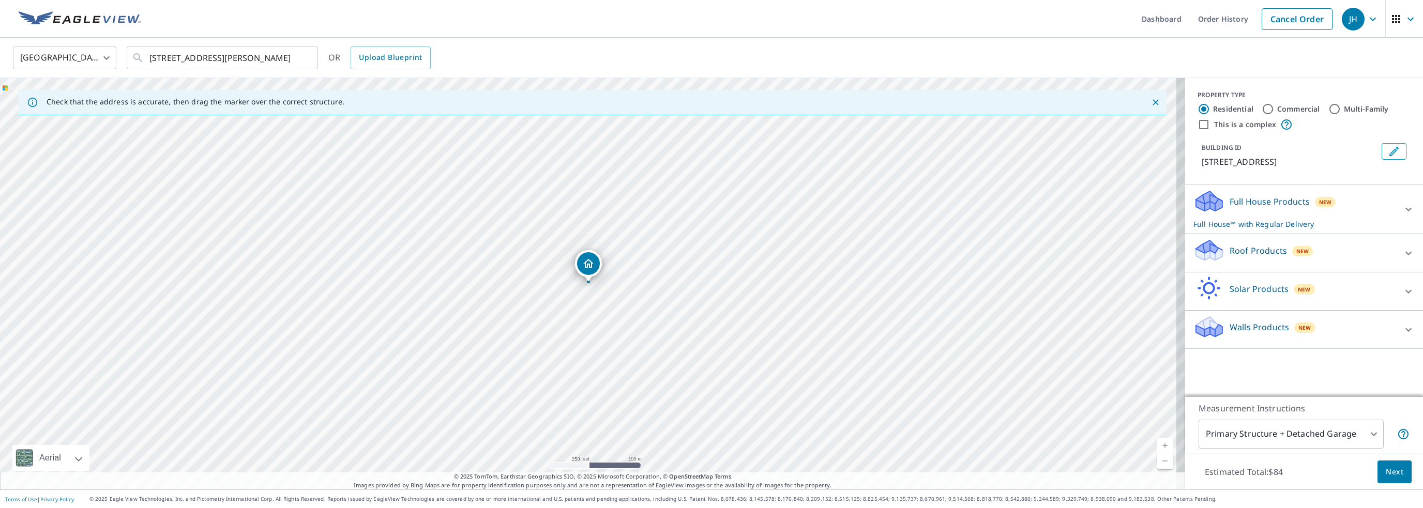
click at [1200, 250] on icon at bounding box center [1207, 246] width 23 height 13
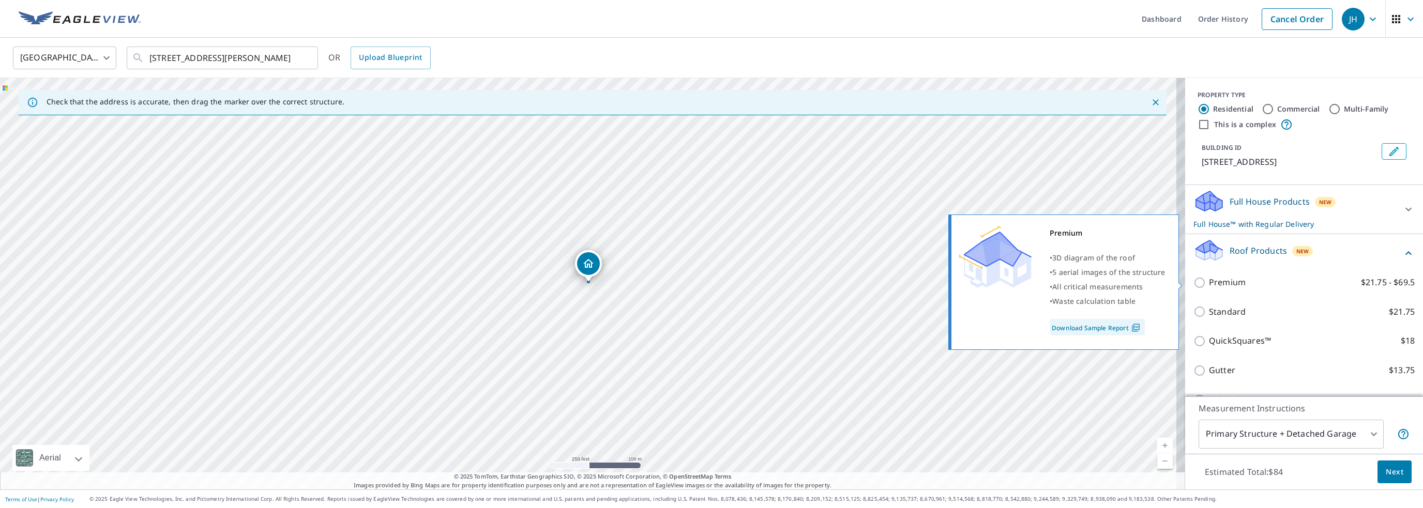
click at [1193, 285] on input "Premium $21.75 - $69.5" at bounding box center [1201, 283] width 16 height 12
checkbox input "true"
checkbox input "false"
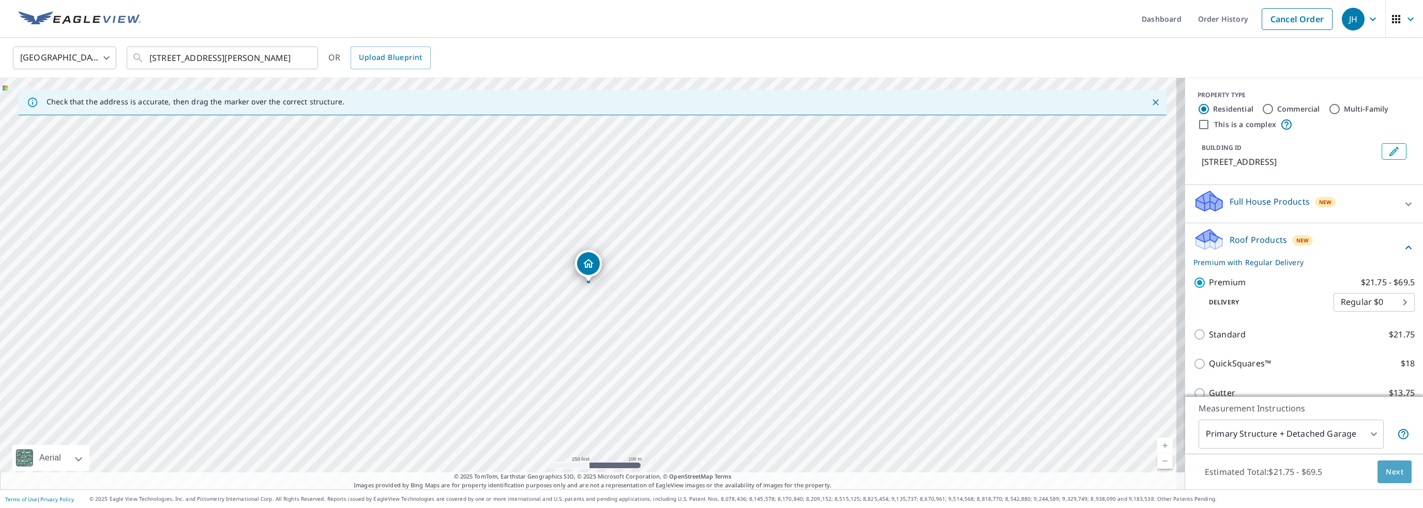
click at [1386, 475] on span "Next" at bounding box center [1395, 472] width 18 height 13
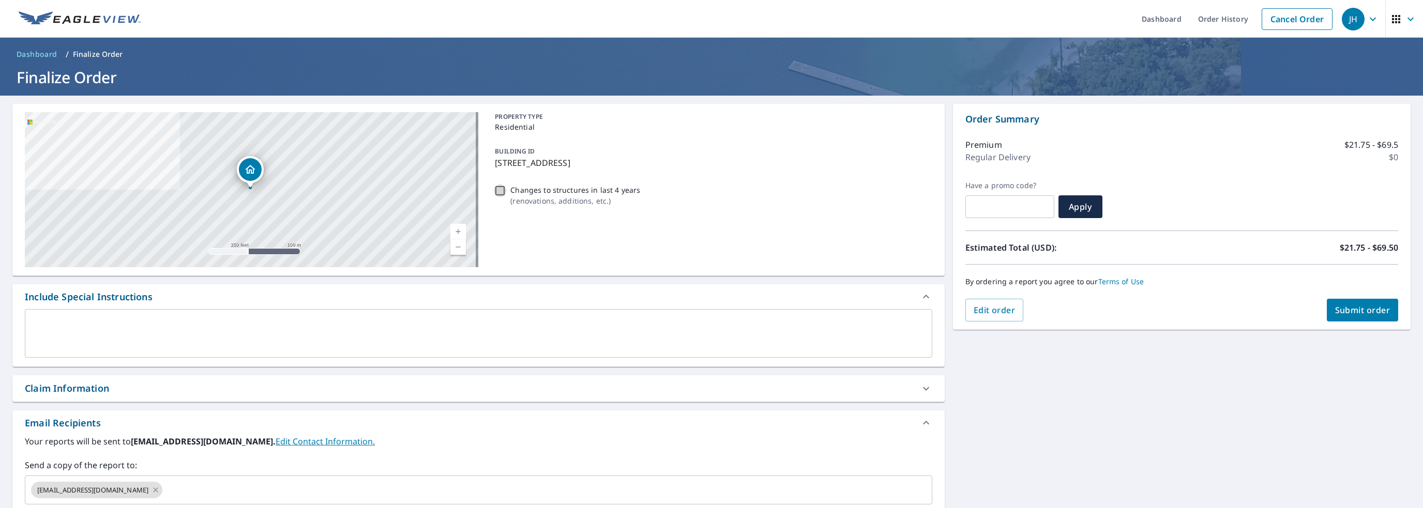
click at [495, 191] on input "Changes to structures in last 4 years ( renovations, additions, etc. )" at bounding box center [500, 191] width 12 height 12
checkbox input "true"
click at [37, 318] on div "x ​" at bounding box center [478, 333] width 907 height 49
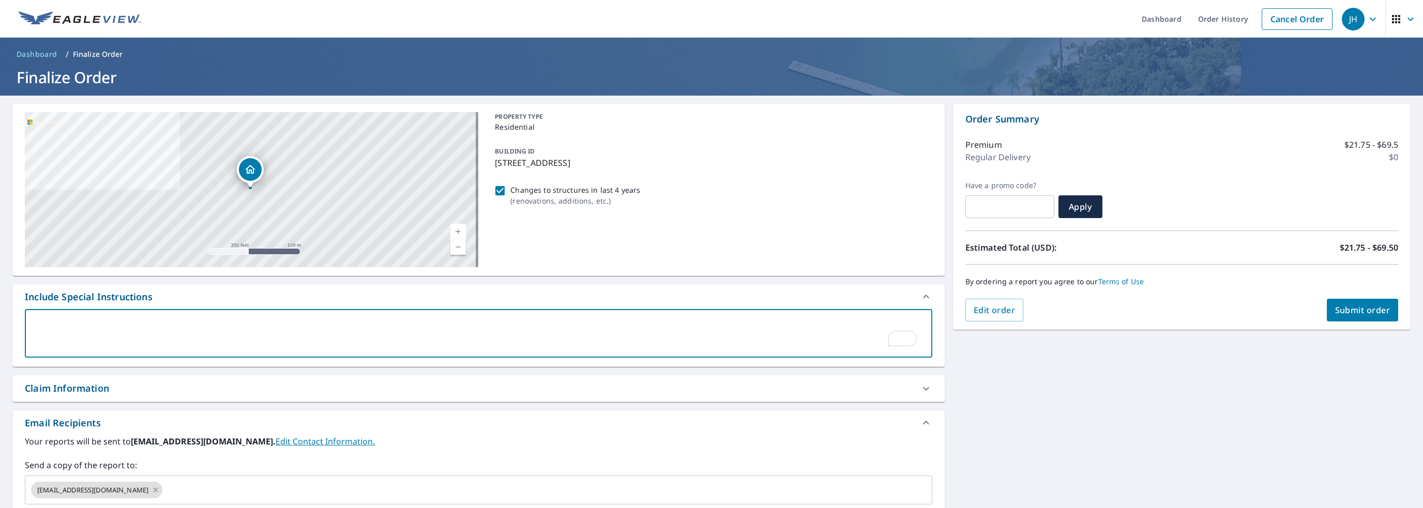
type textarea "i"
type textarea "x"
checkbox input "true"
type textarea "in"
type textarea "x"
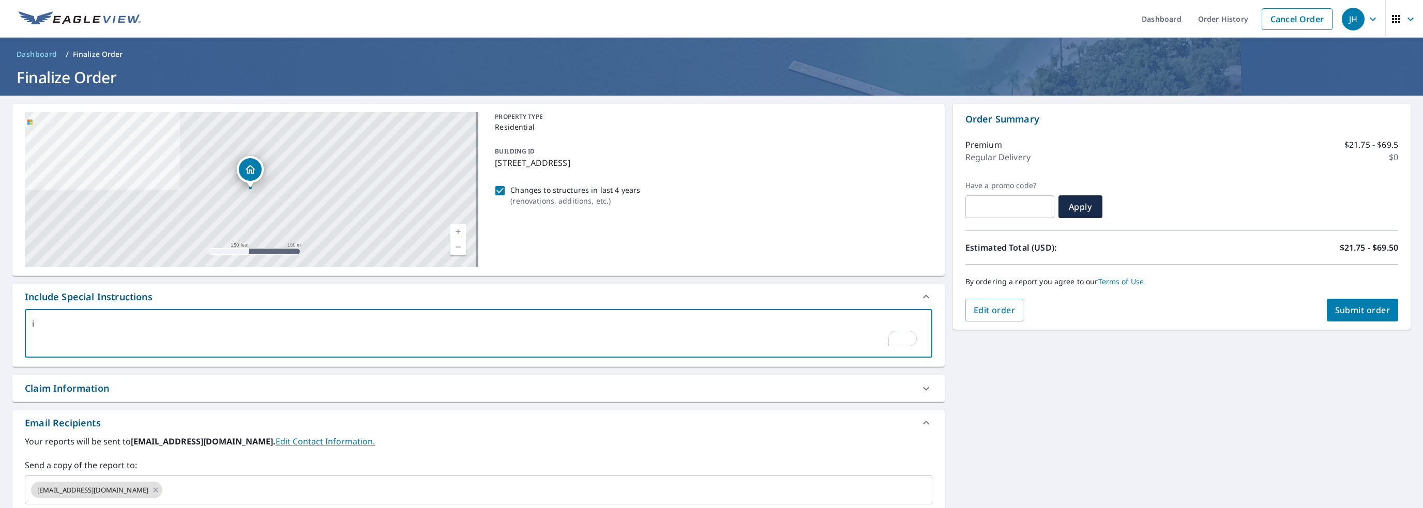
checkbox input "true"
type textarea "inc"
type textarea "x"
checkbox input "true"
type textarea "incl"
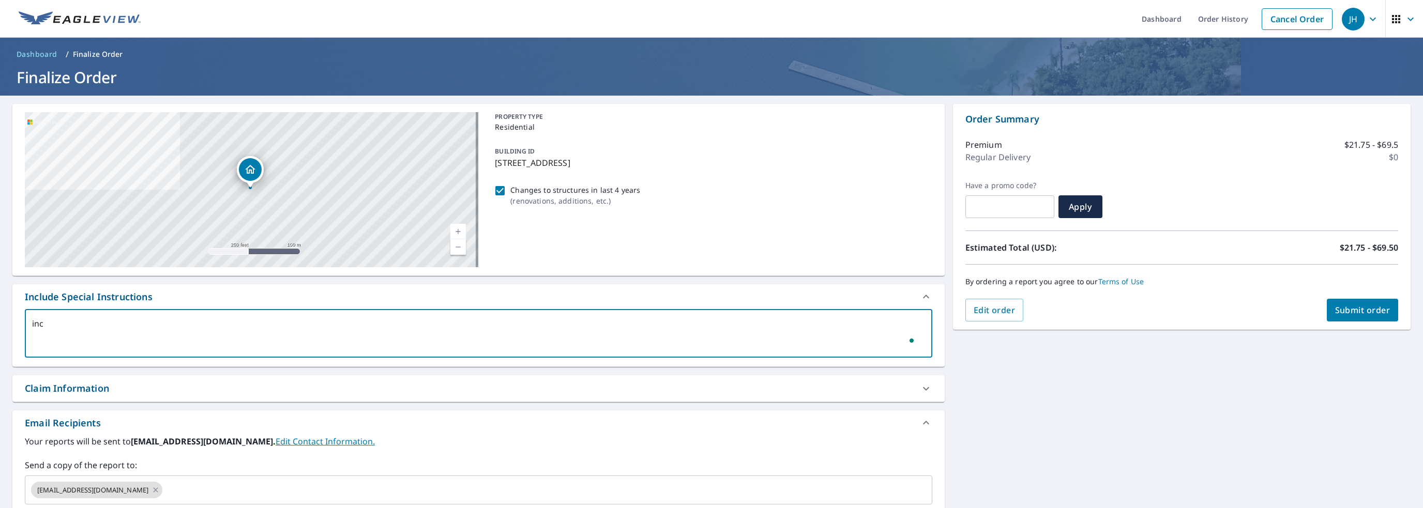
type textarea "x"
checkbox input "true"
type textarea "inclu"
type textarea "x"
checkbox input "true"
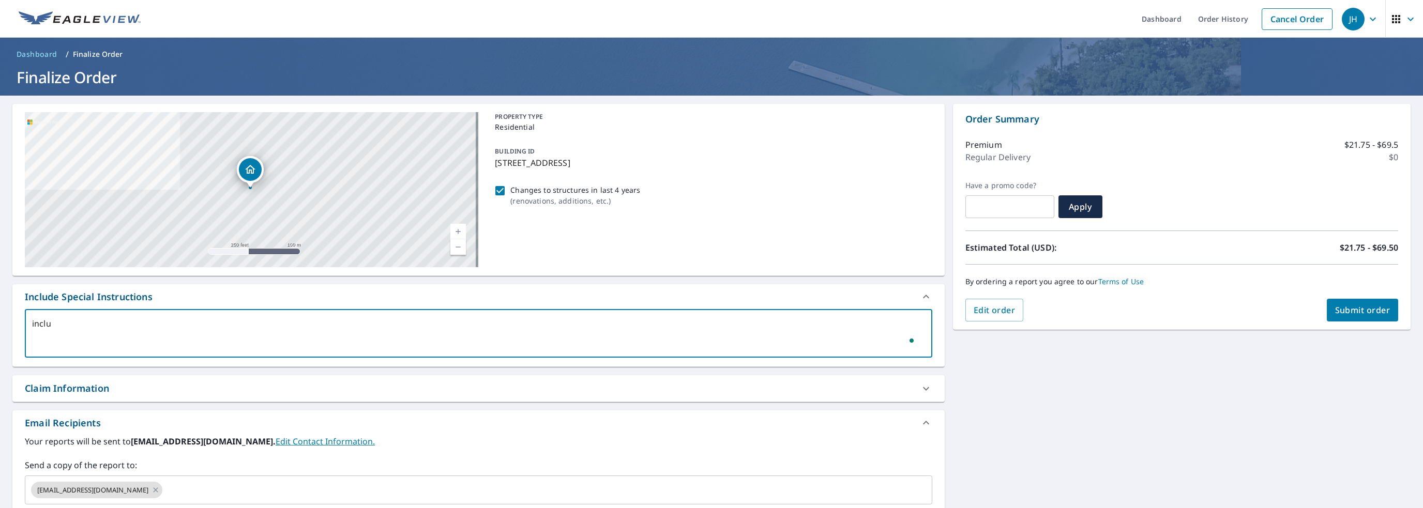
type textarea "includ"
type textarea "x"
checkbox input "true"
type textarea "include"
type textarea "x"
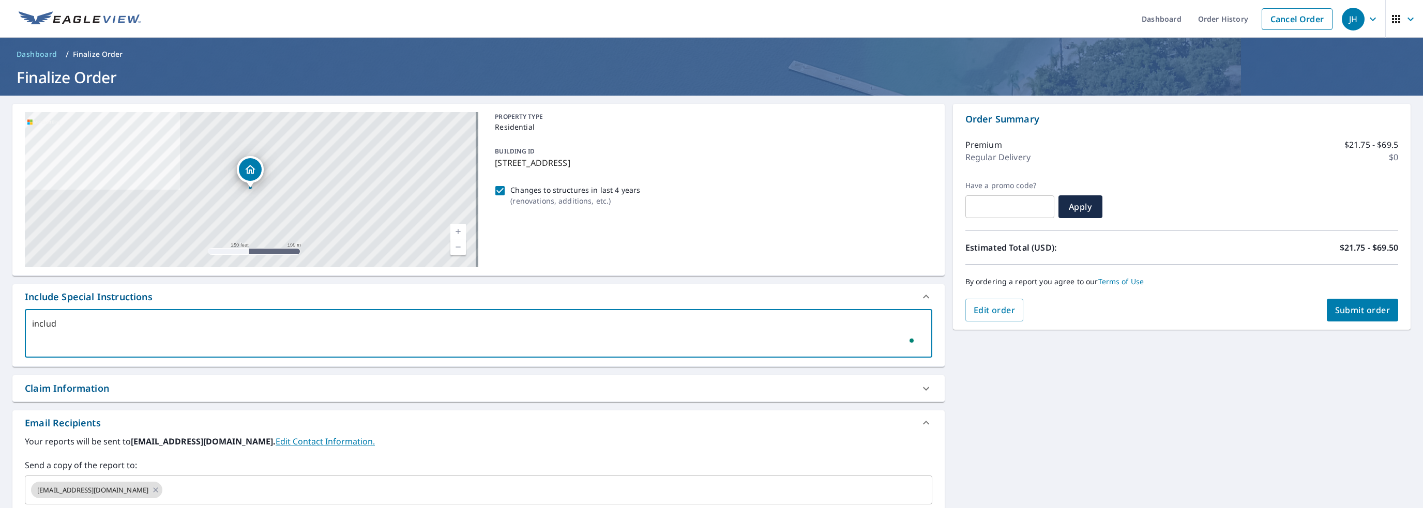
checkbox input "true"
type textarea "include"
type textarea "x"
checkbox input "true"
type textarea "include t"
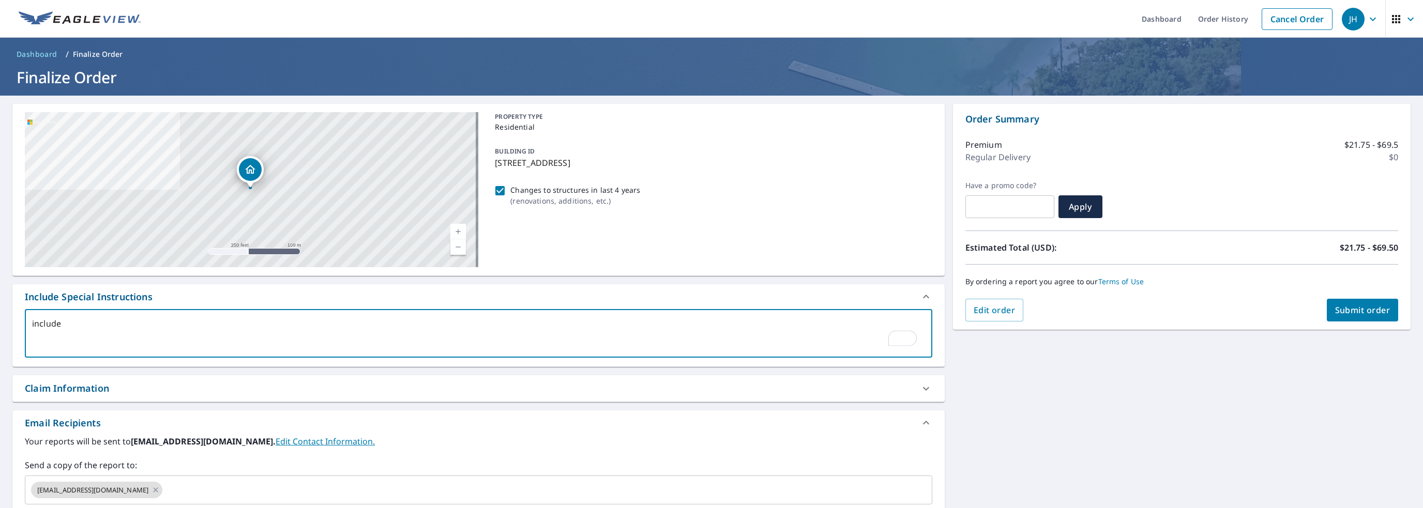
type textarea "x"
checkbox input "true"
type textarea "include"
type textarea "x"
checkbox input "true"
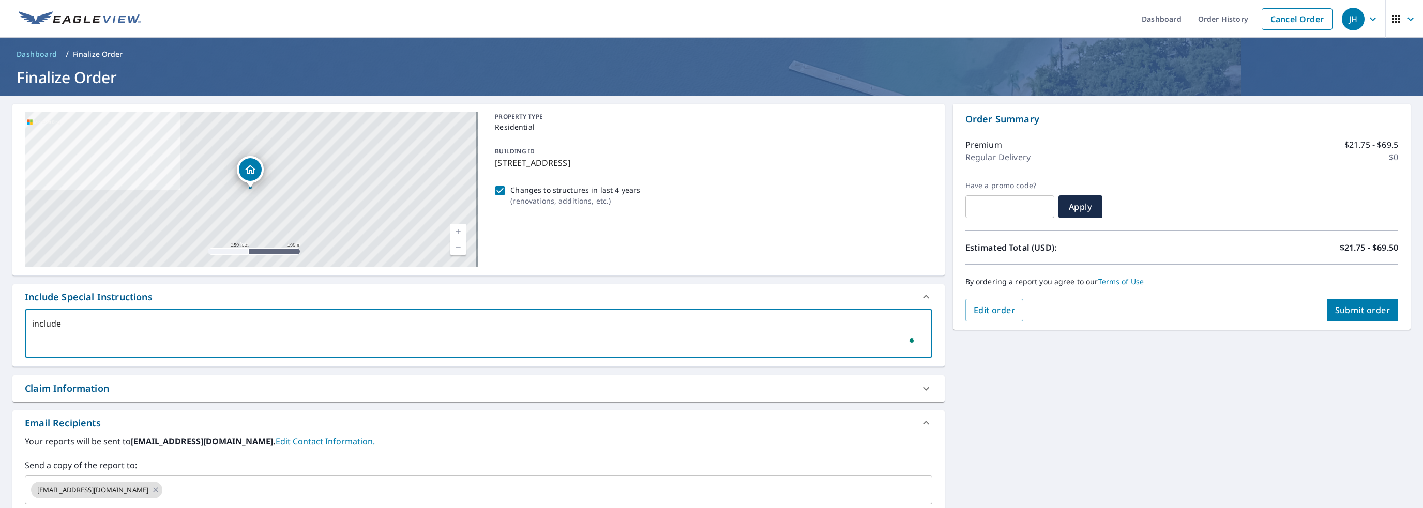
type textarea "include a"
type textarea "x"
checkbox input "true"
type textarea "include al"
type textarea "x"
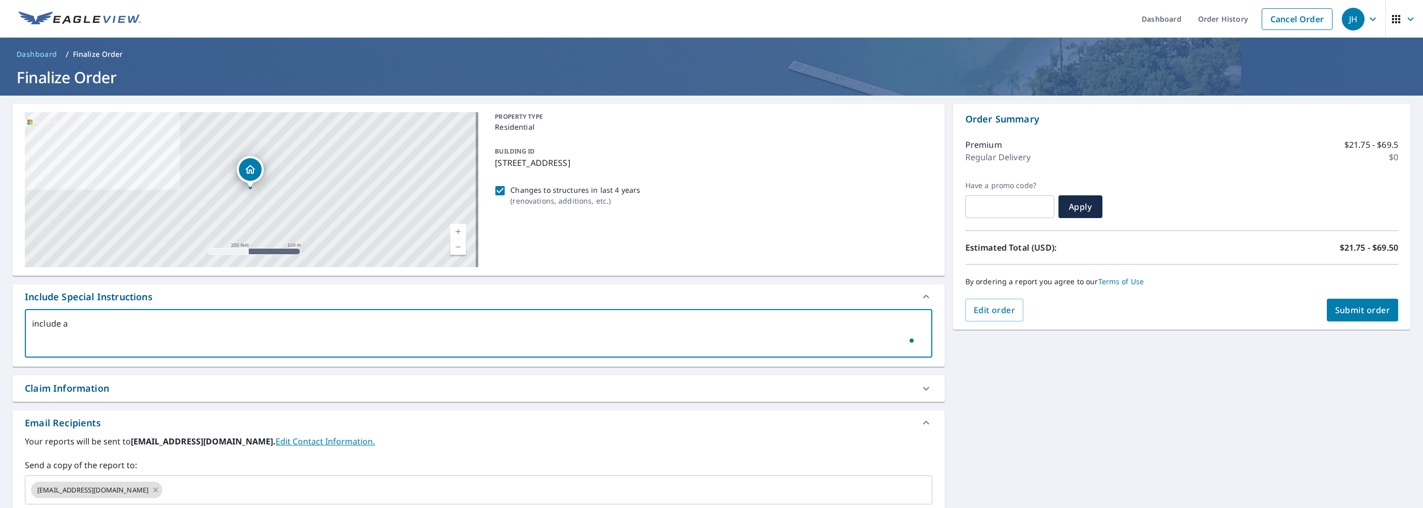
checkbox input "true"
type textarea "include all"
type textarea "x"
checkbox input "true"
type textarea "include all"
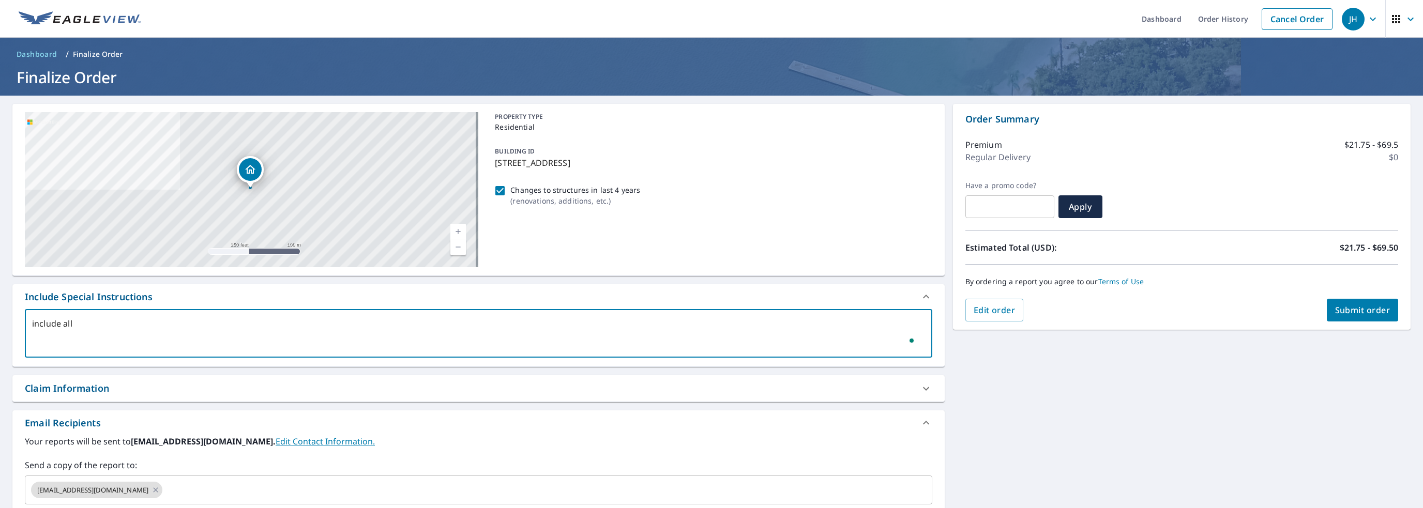
type textarea "x"
checkbox input "true"
type textarea "include all 3"
type textarea "x"
checkbox input "true"
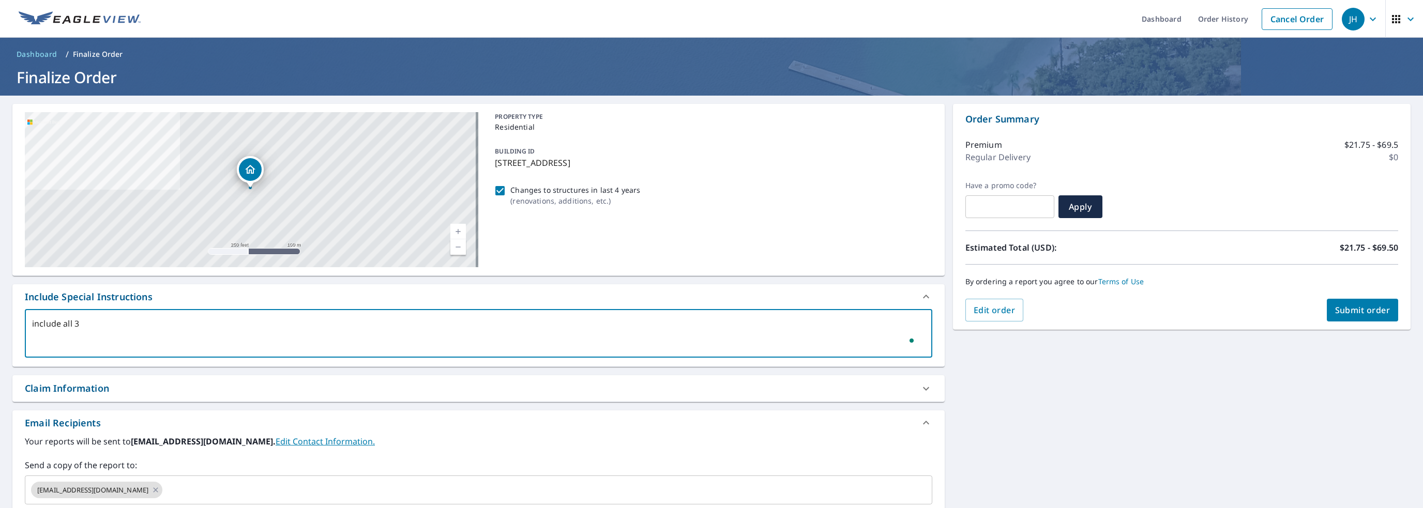
type textarea "include all 3"
type textarea "x"
checkbox input "true"
type textarea "include all 3 s"
type textarea "x"
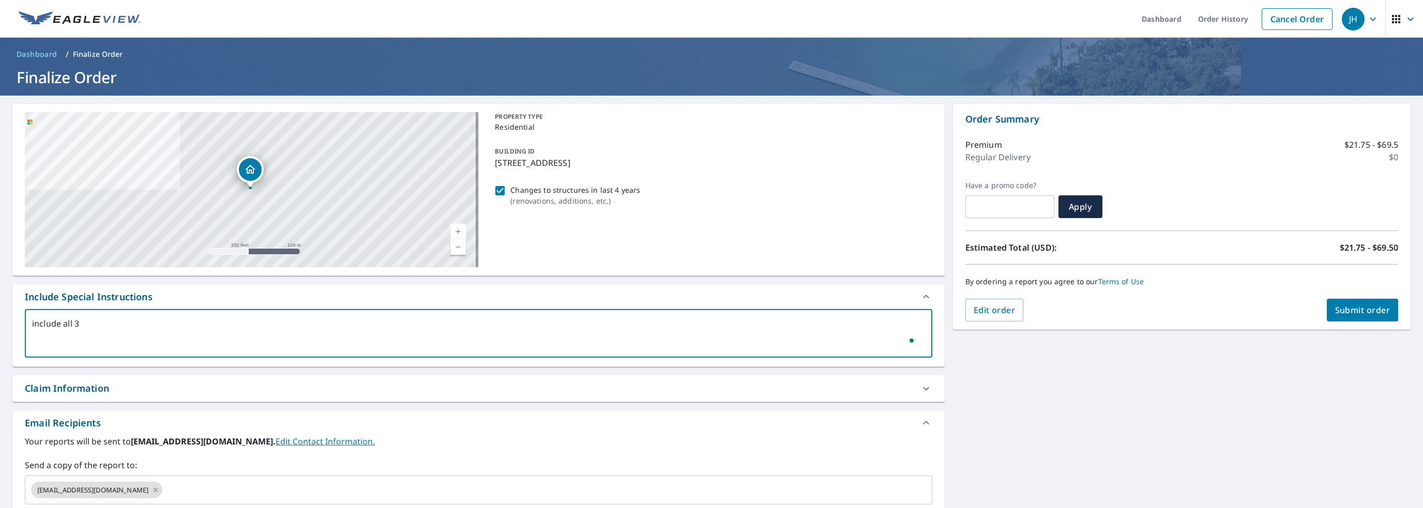
checkbox input "true"
type textarea "include all 3 st"
type textarea "x"
checkbox input "true"
type textarea "include all 3 str"
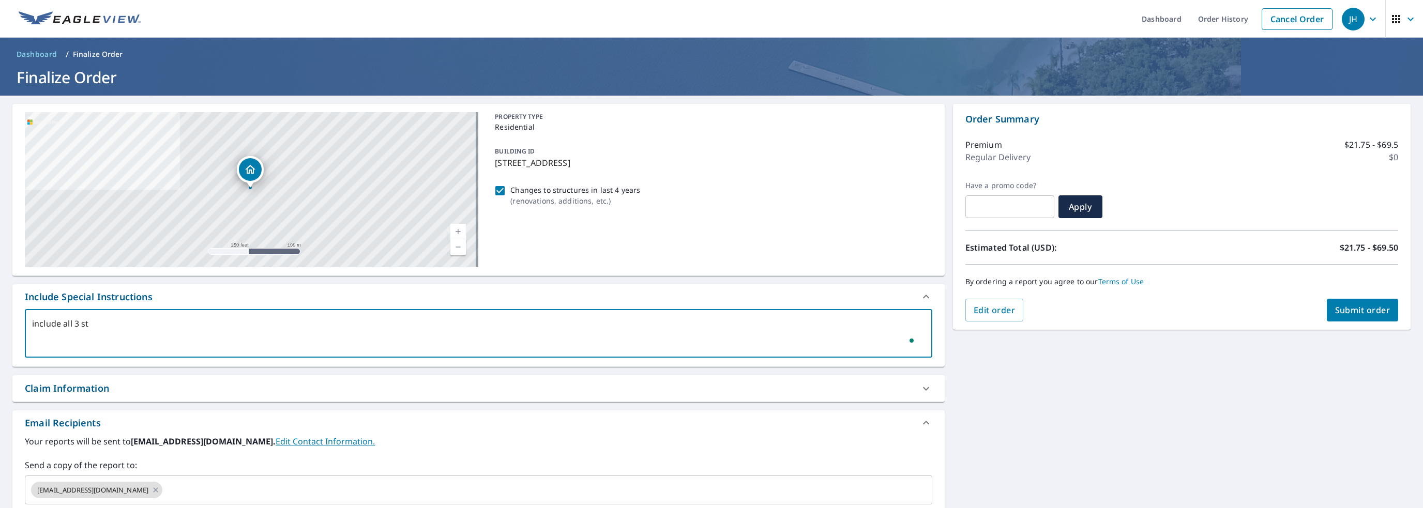
type textarea "x"
checkbox input "true"
type textarea "include all 3 stri"
type textarea "x"
checkbox input "true"
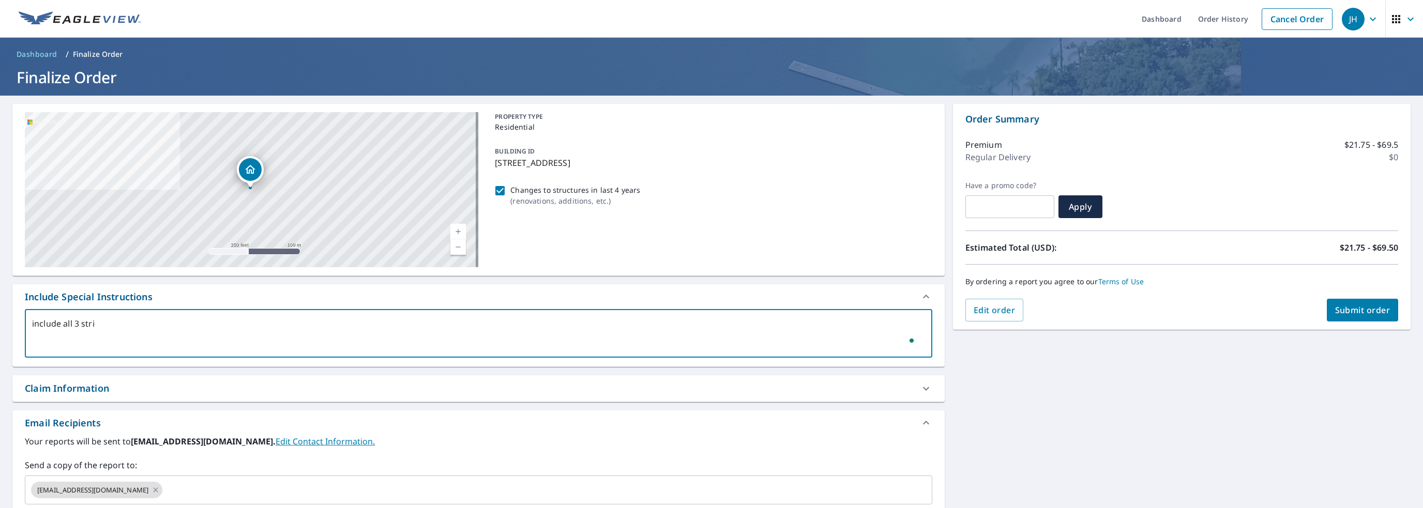
type textarea "include all 3 stric"
type textarea "x"
checkbox input "true"
type textarea "include all 3 strict"
type textarea "x"
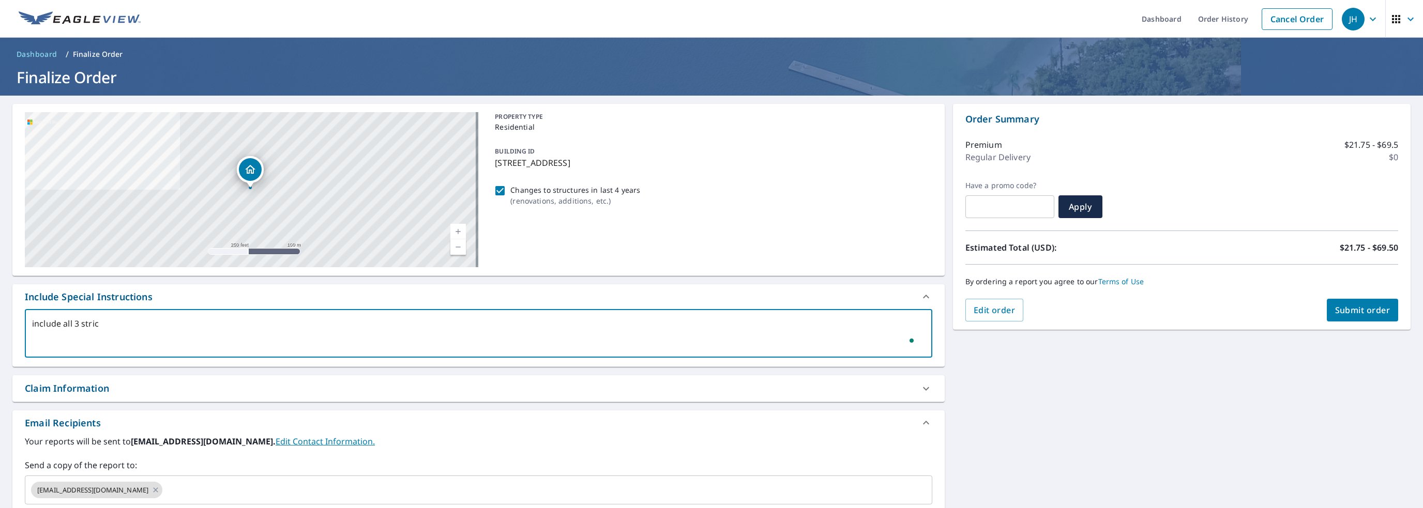
checkbox input "true"
type textarea "include all 3 stric"
type textarea "x"
checkbox input "true"
type textarea "include all 3 stri"
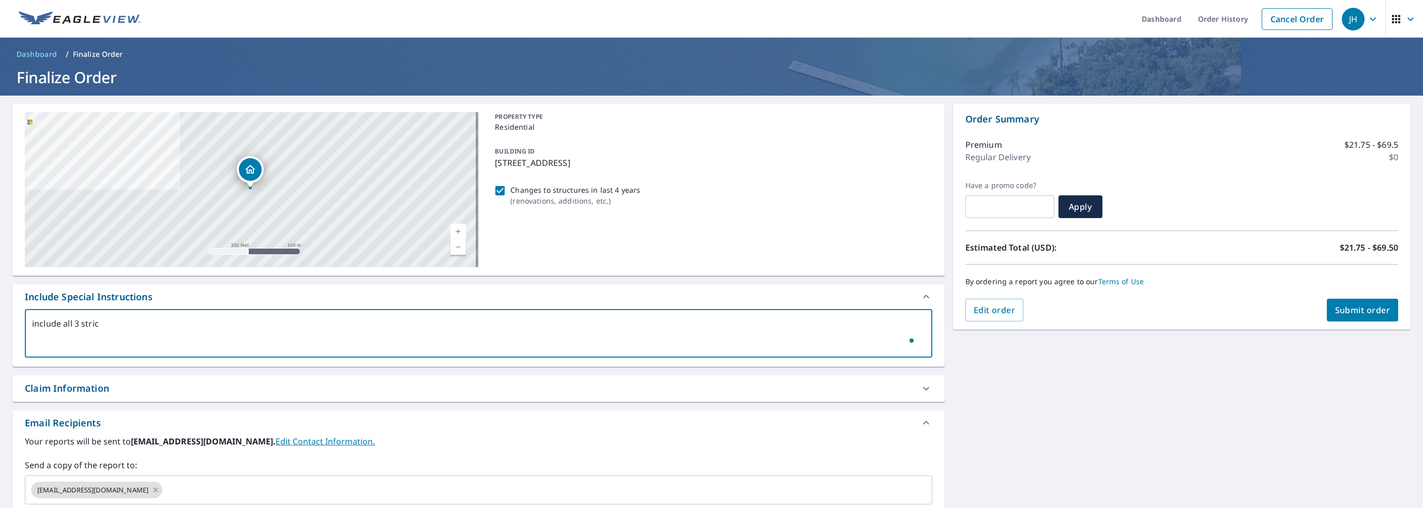
type textarea "x"
checkbox input "true"
type textarea "include all 3 str"
type textarea "x"
checkbox input "true"
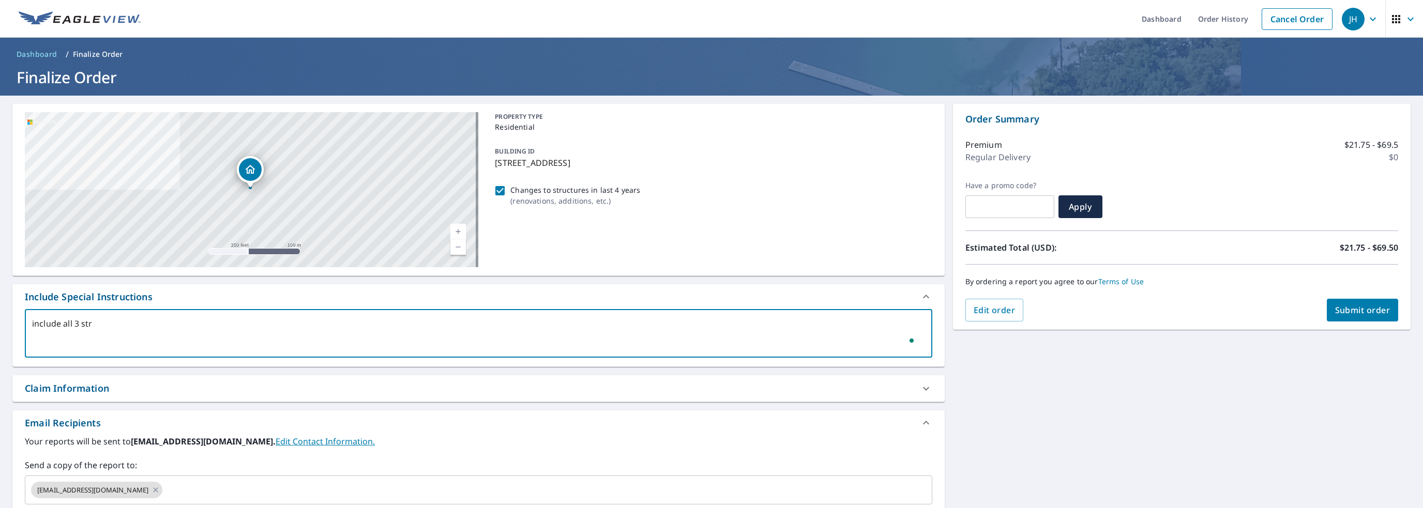
type textarea "include all 3 stru"
type textarea "x"
checkbox input "true"
type textarea "include all 3 struc"
type textarea "x"
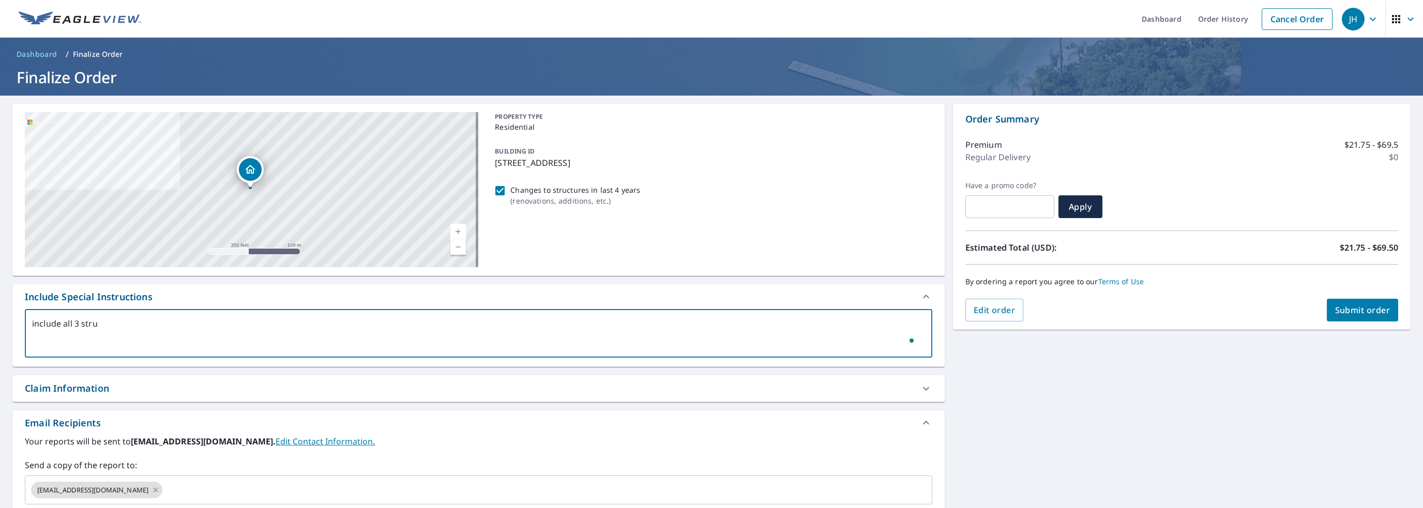
checkbox input "true"
type textarea "include all 3 struct"
type textarea "x"
checkbox input "true"
type textarea "include all 3 structu"
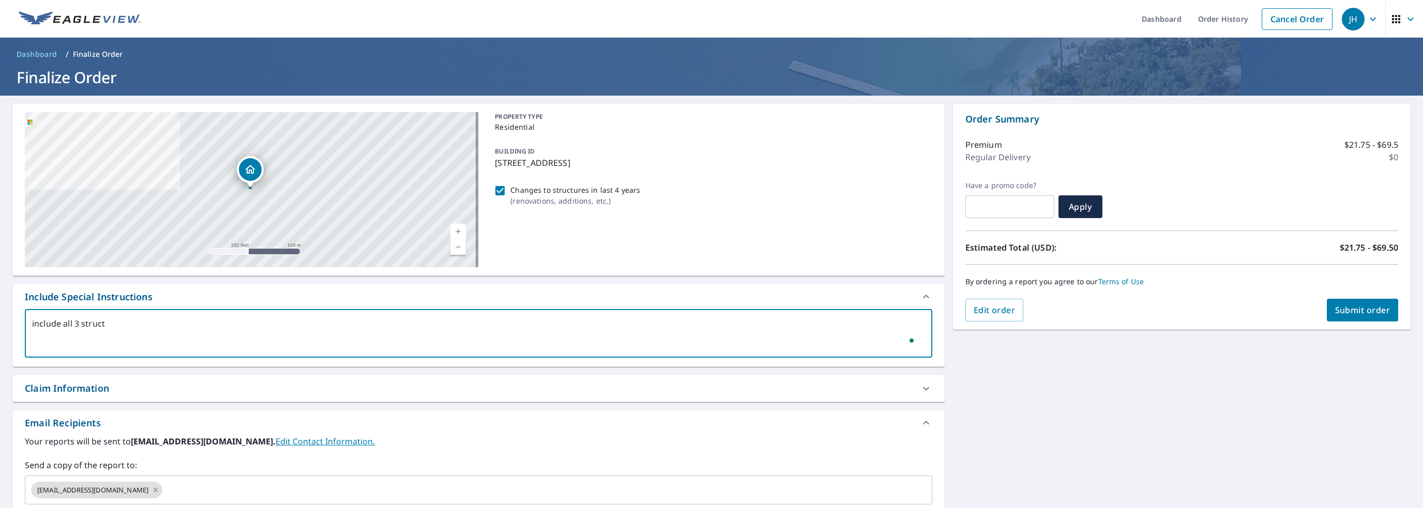
type textarea "x"
checkbox input "true"
type textarea "include all 3 structur"
type textarea "x"
checkbox input "true"
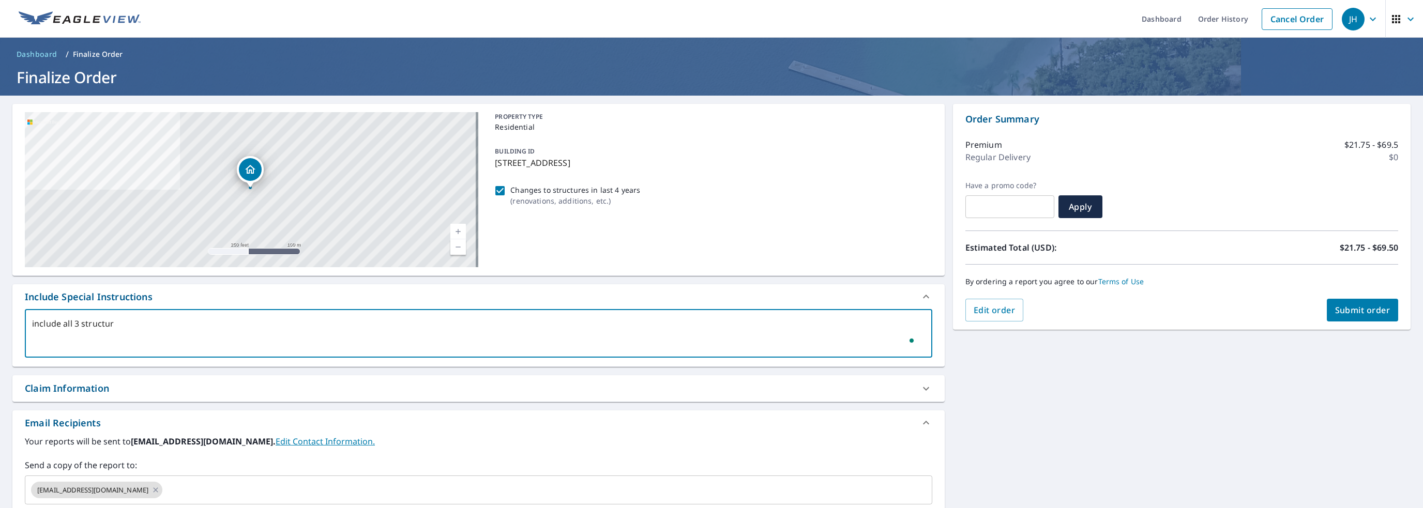
type textarea "include all 3 structure"
type textarea "x"
checkbox input "true"
click at [69, 19] on span "To fix 1 error : Press" at bounding box center [34, 14] width 69 height 9
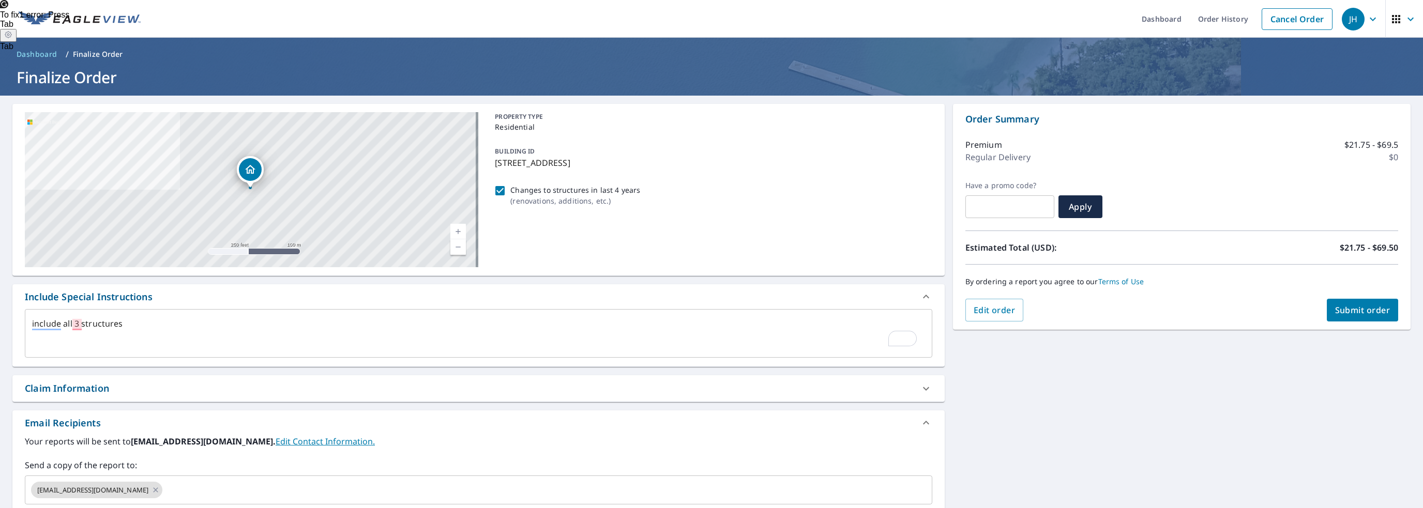
click at [69, 19] on span "To fix 1 error : Press" at bounding box center [34, 14] width 69 height 9
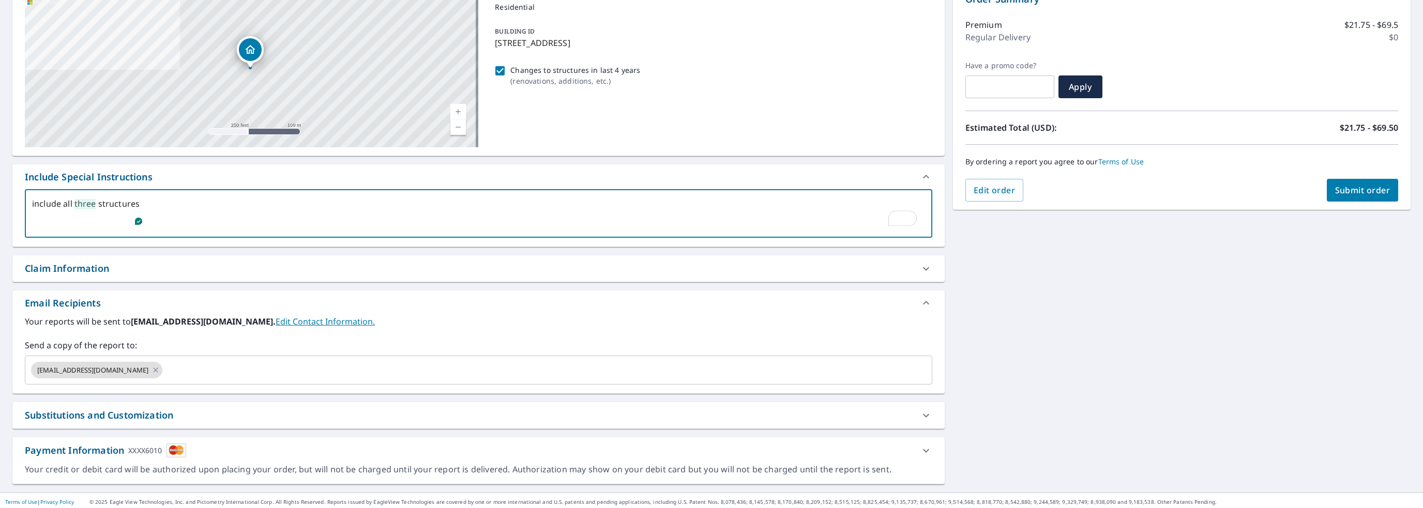
scroll to position [122, 0]
click at [169, 272] on div "Claim Information" at bounding box center [469, 267] width 889 height 14
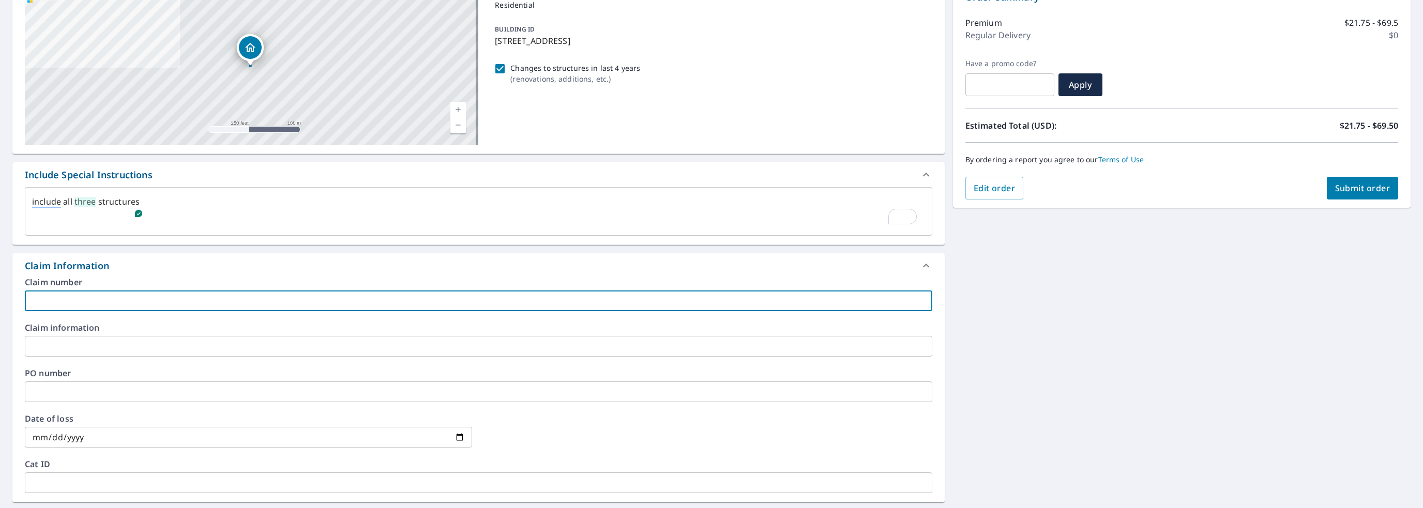
click at [122, 293] on input "text" at bounding box center [478, 301] width 907 height 21
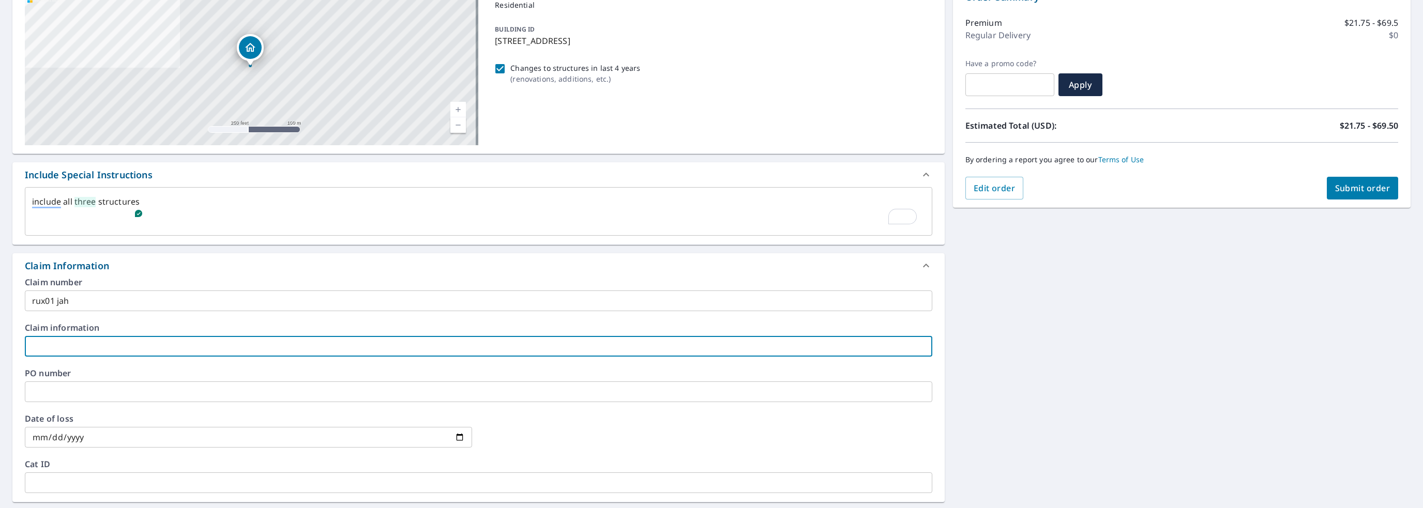
click at [52, 338] on input "text" at bounding box center [478, 346] width 907 height 21
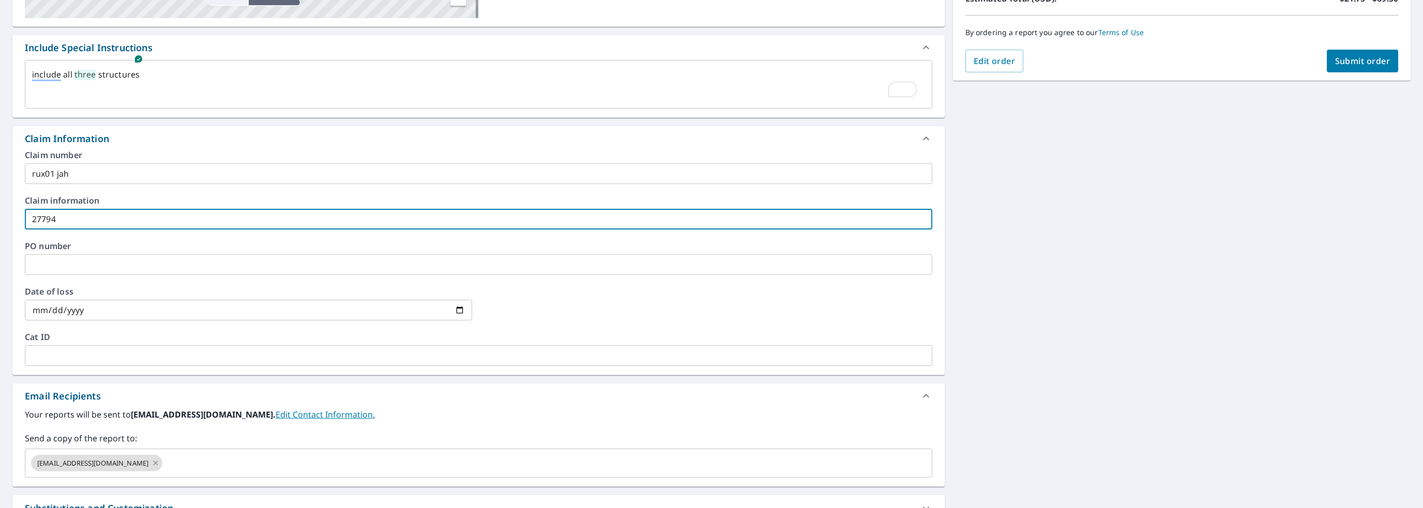
scroll to position [277, 0]
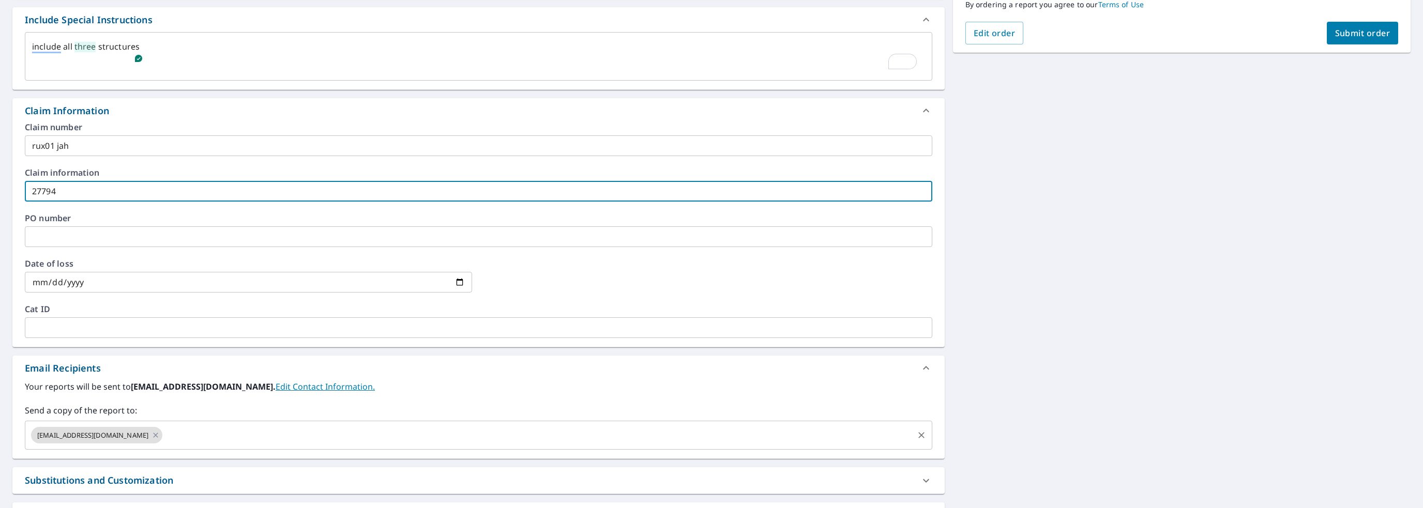
click at [188, 446] on div "[EMAIL_ADDRESS][DOMAIN_NAME] ​" at bounding box center [478, 435] width 907 height 29
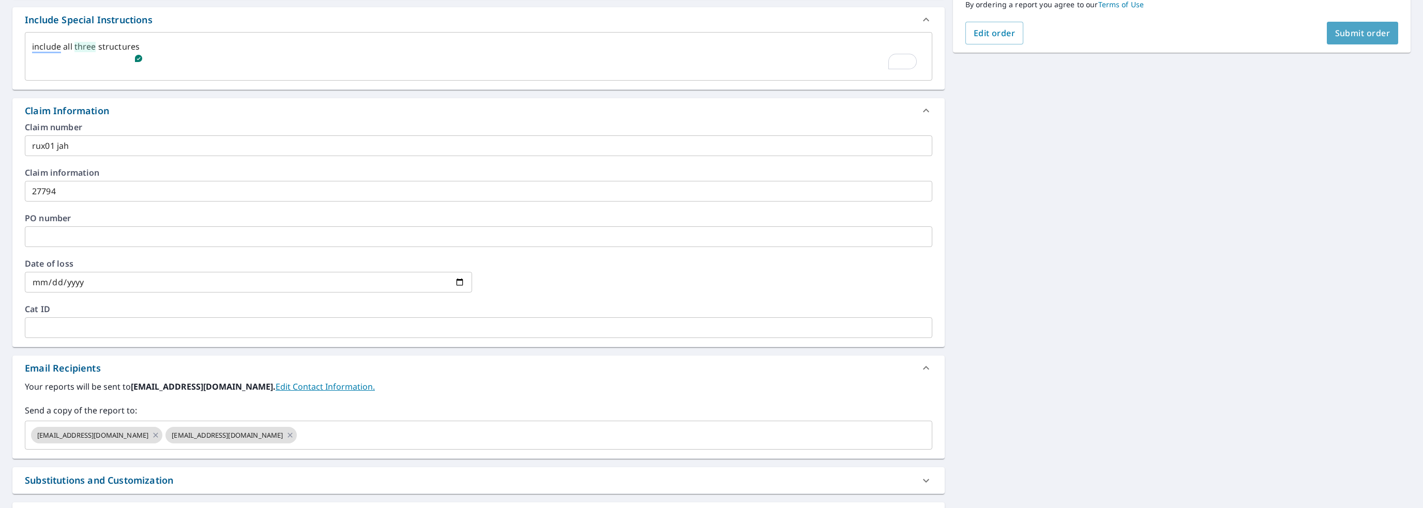
click at [1359, 36] on span "Submit order" at bounding box center [1362, 32] width 55 height 11
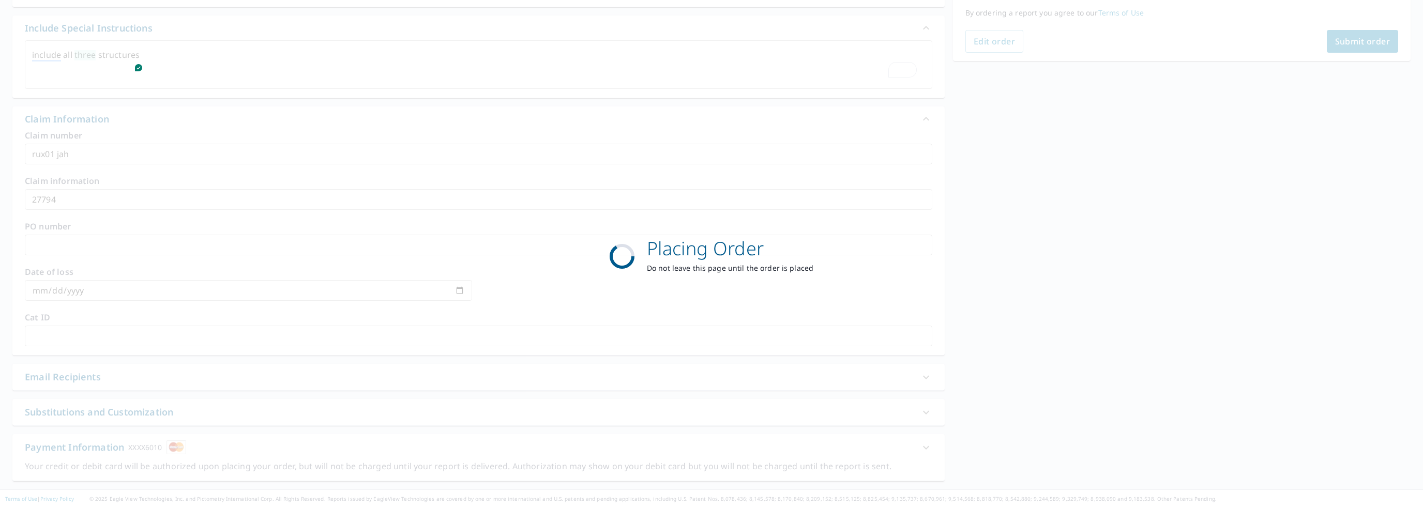
scroll to position [268, 0]
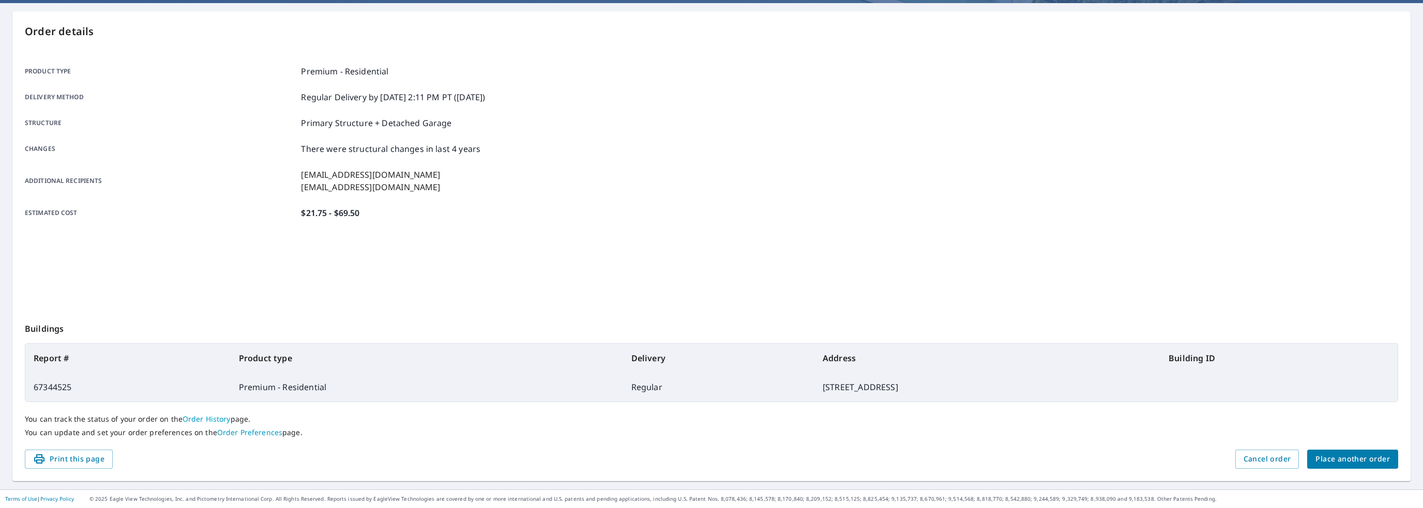
scroll to position [92, 0]
